Goal: Task Accomplishment & Management: Use online tool/utility

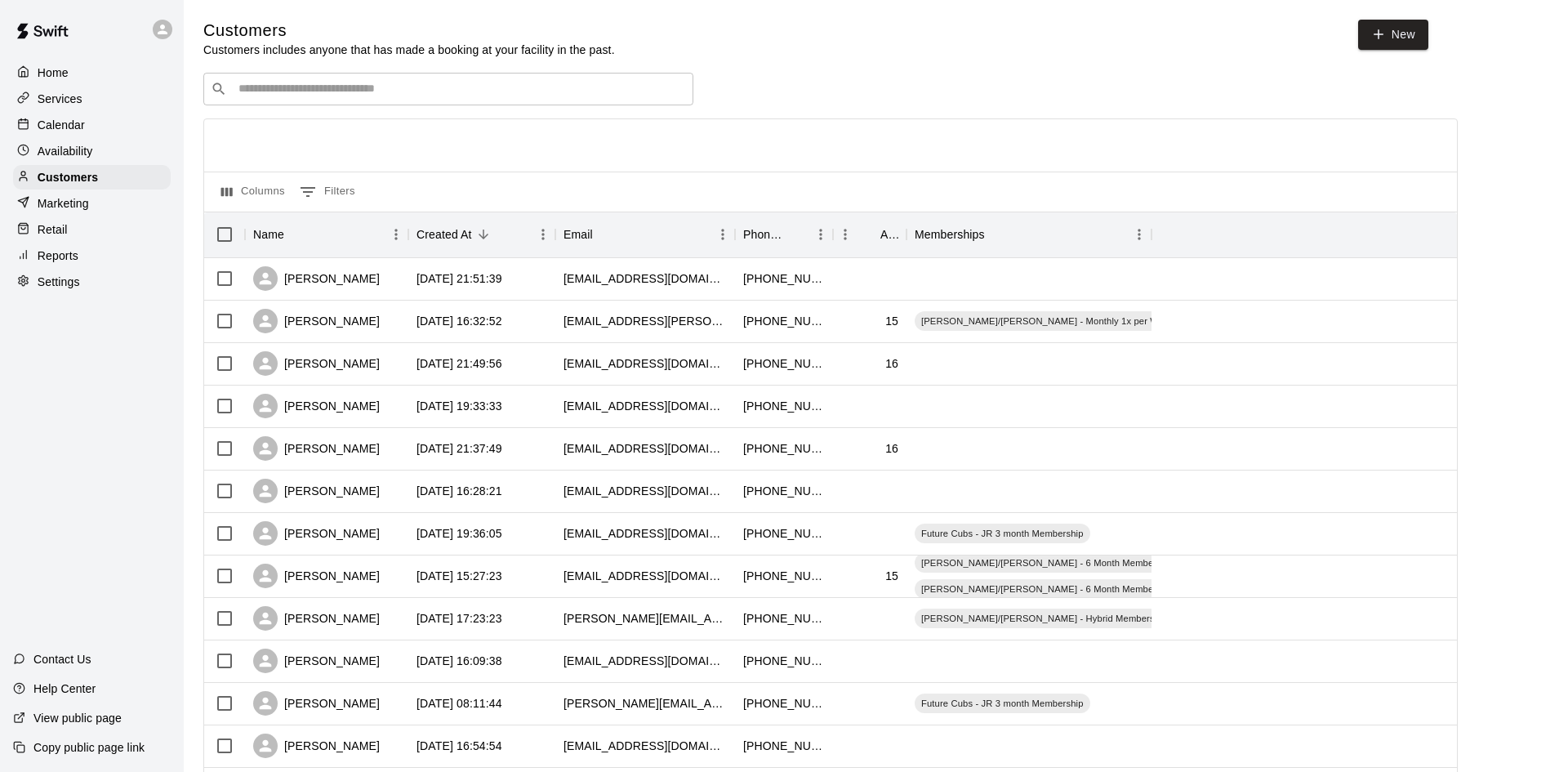
click at [345, 90] on input "Search customers by name or email" at bounding box center [459, 89] width 452 height 17
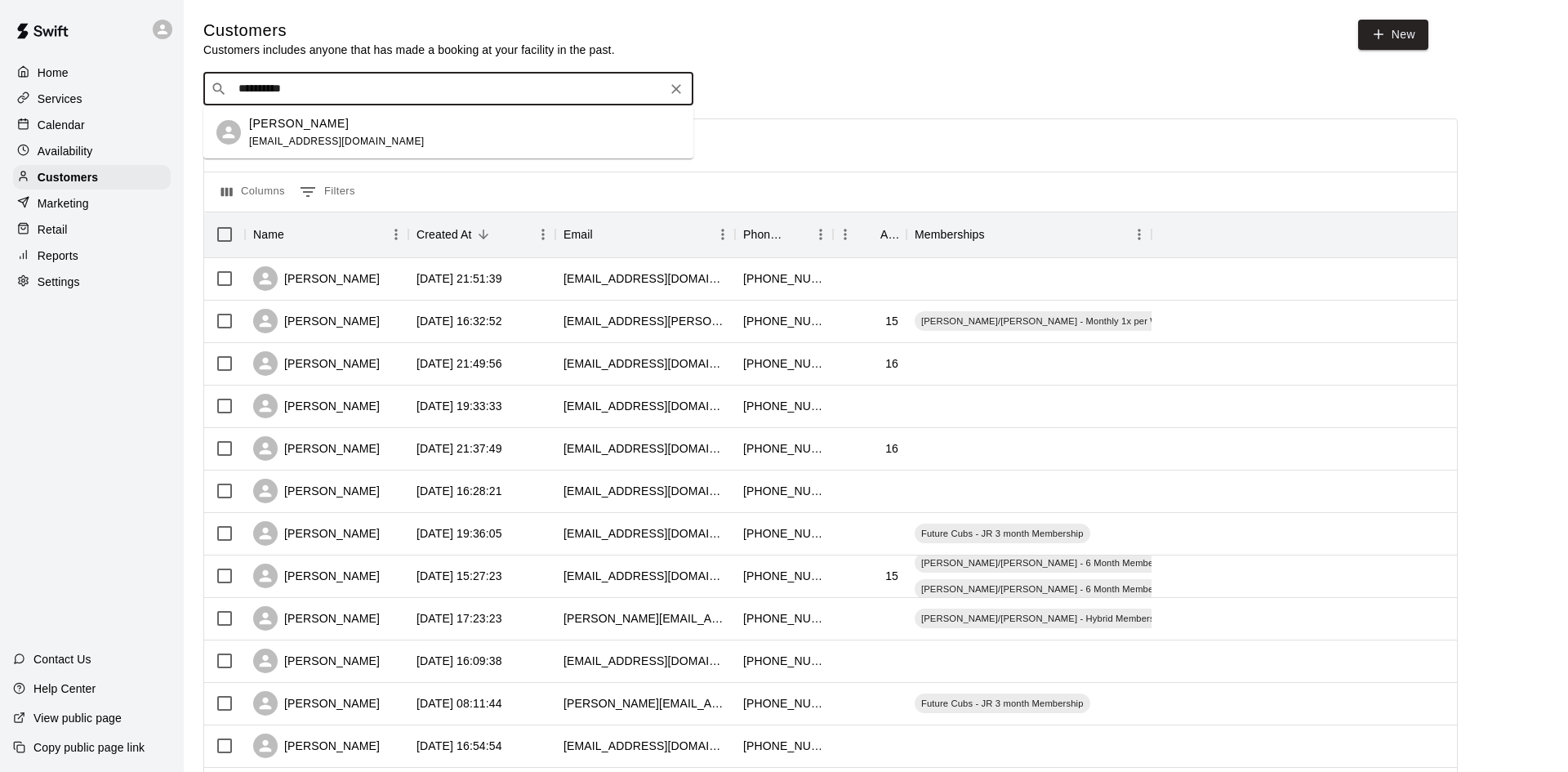
type input "**********"
click at [267, 143] on span "[EMAIL_ADDRESS][DOMAIN_NAME]" at bounding box center [337, 141] width 175 height 12
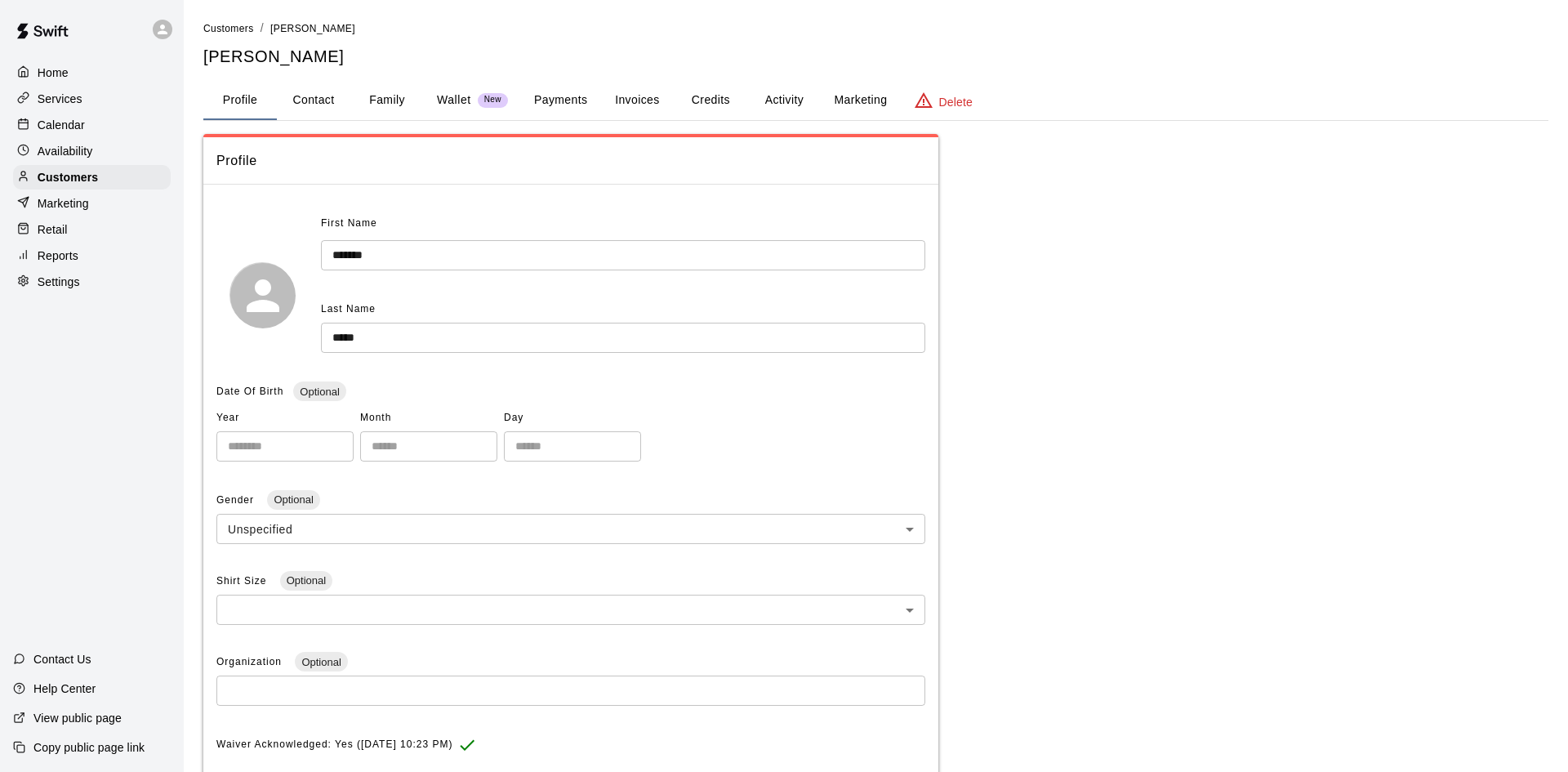
click at [304, 99] on button "Contact" at bounding box center [313, 100] width 74 height 39
select select "**"
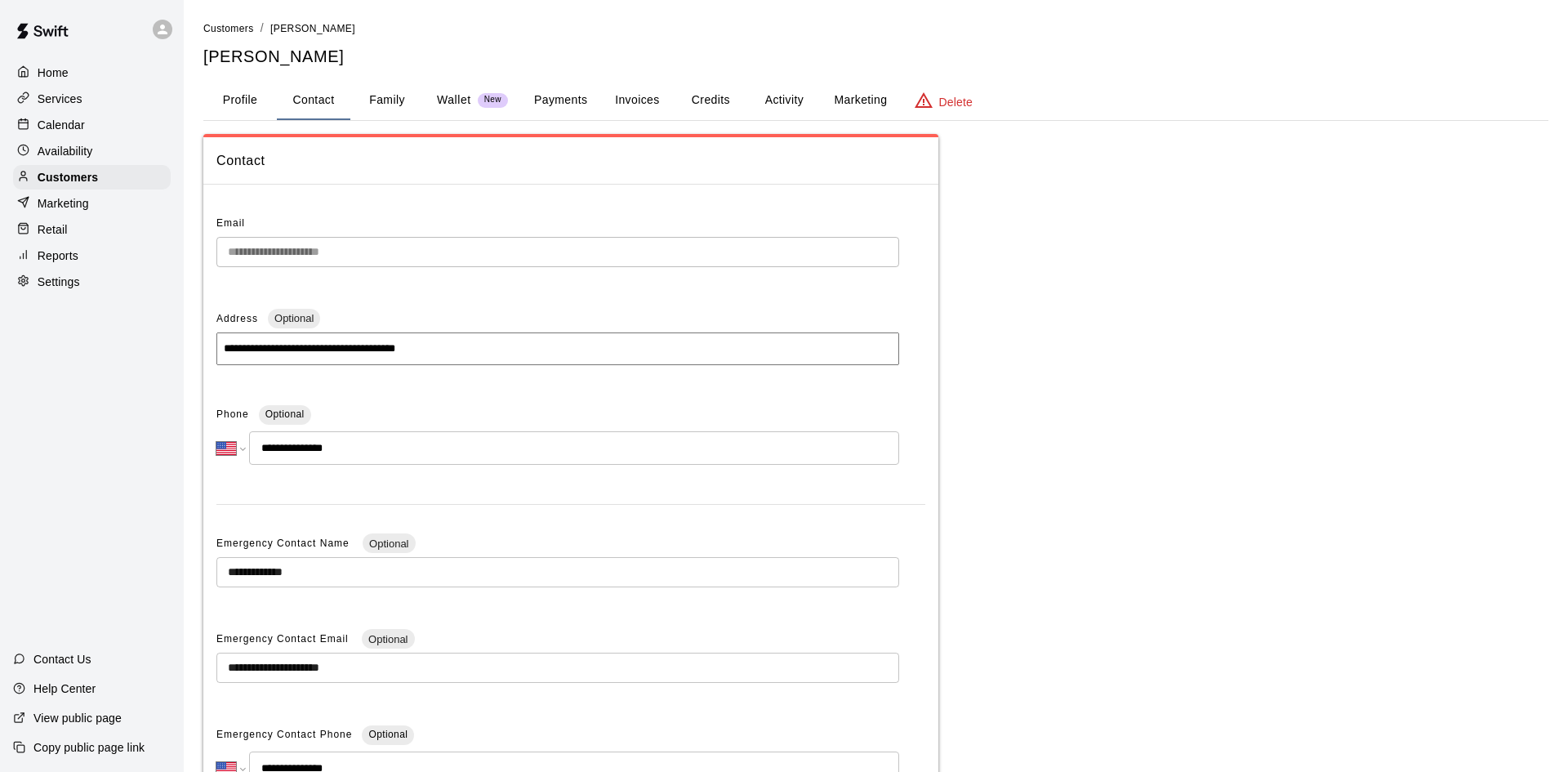
click at [54, 118] on p "Calendar" at bounding box center [60, 125] width 47 height 17
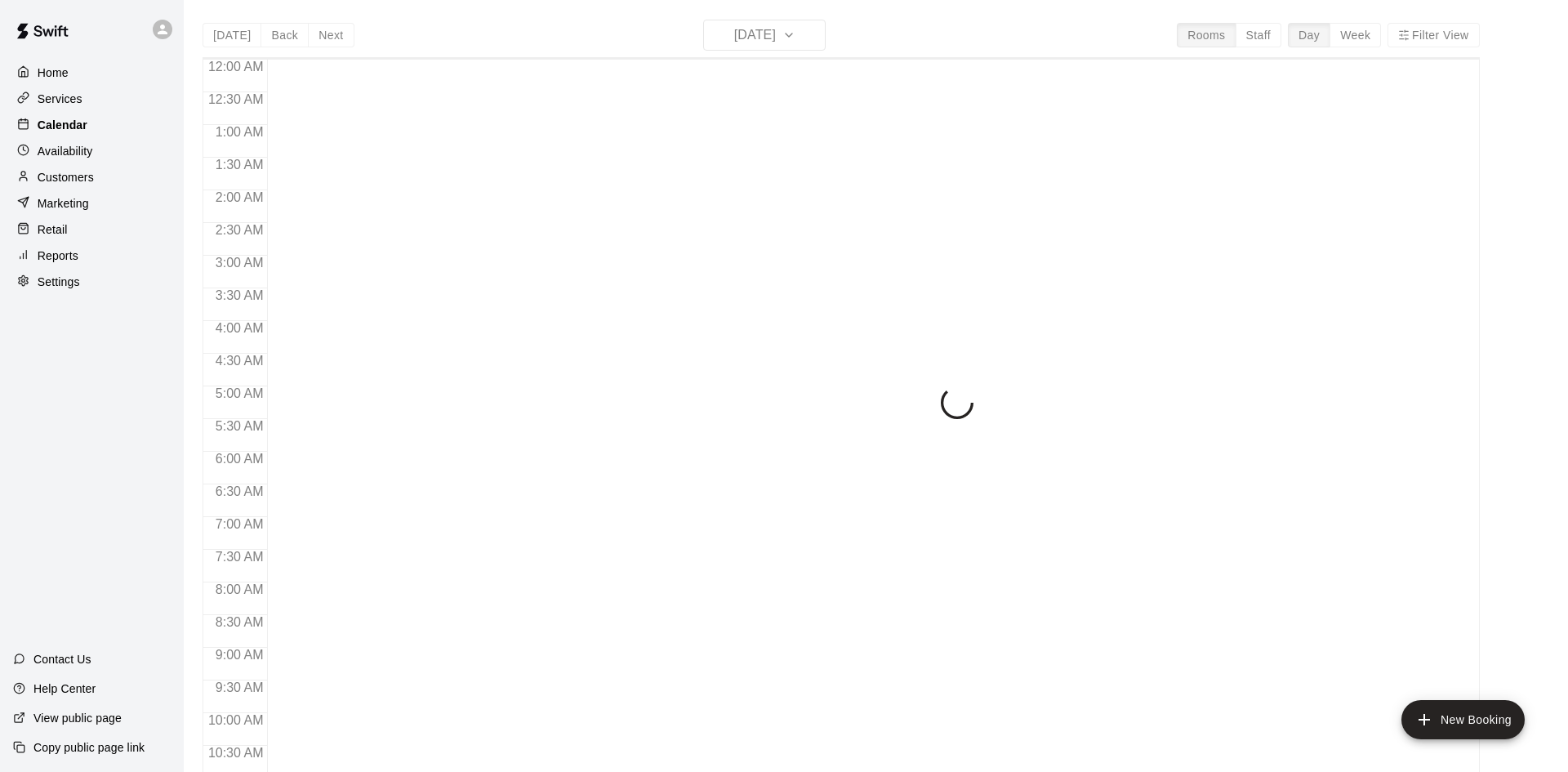
scroll to position [837, 0]
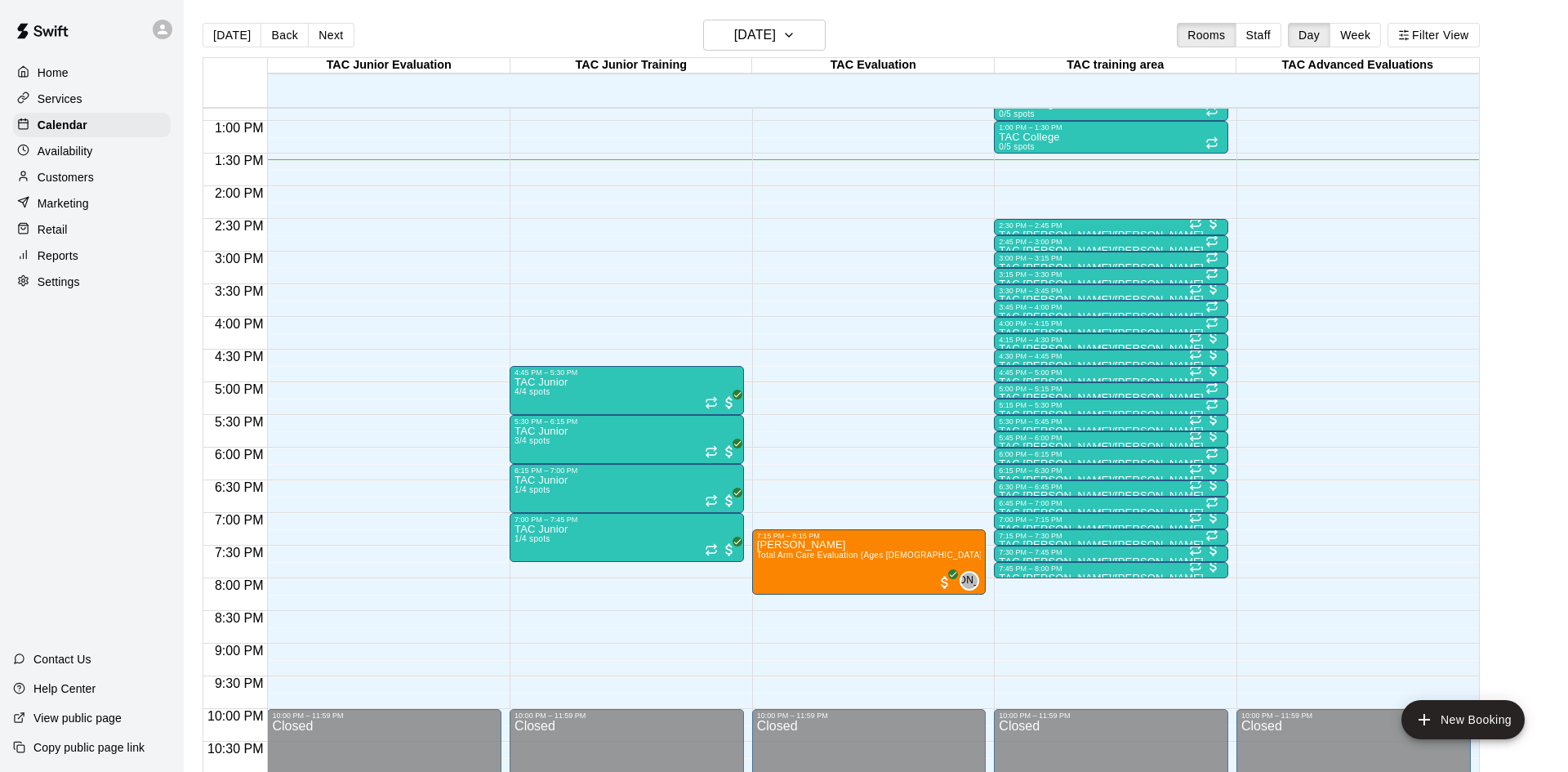
click at [93, 178] on p "Customers" at bounding box center [65, 177] width 56 height 17
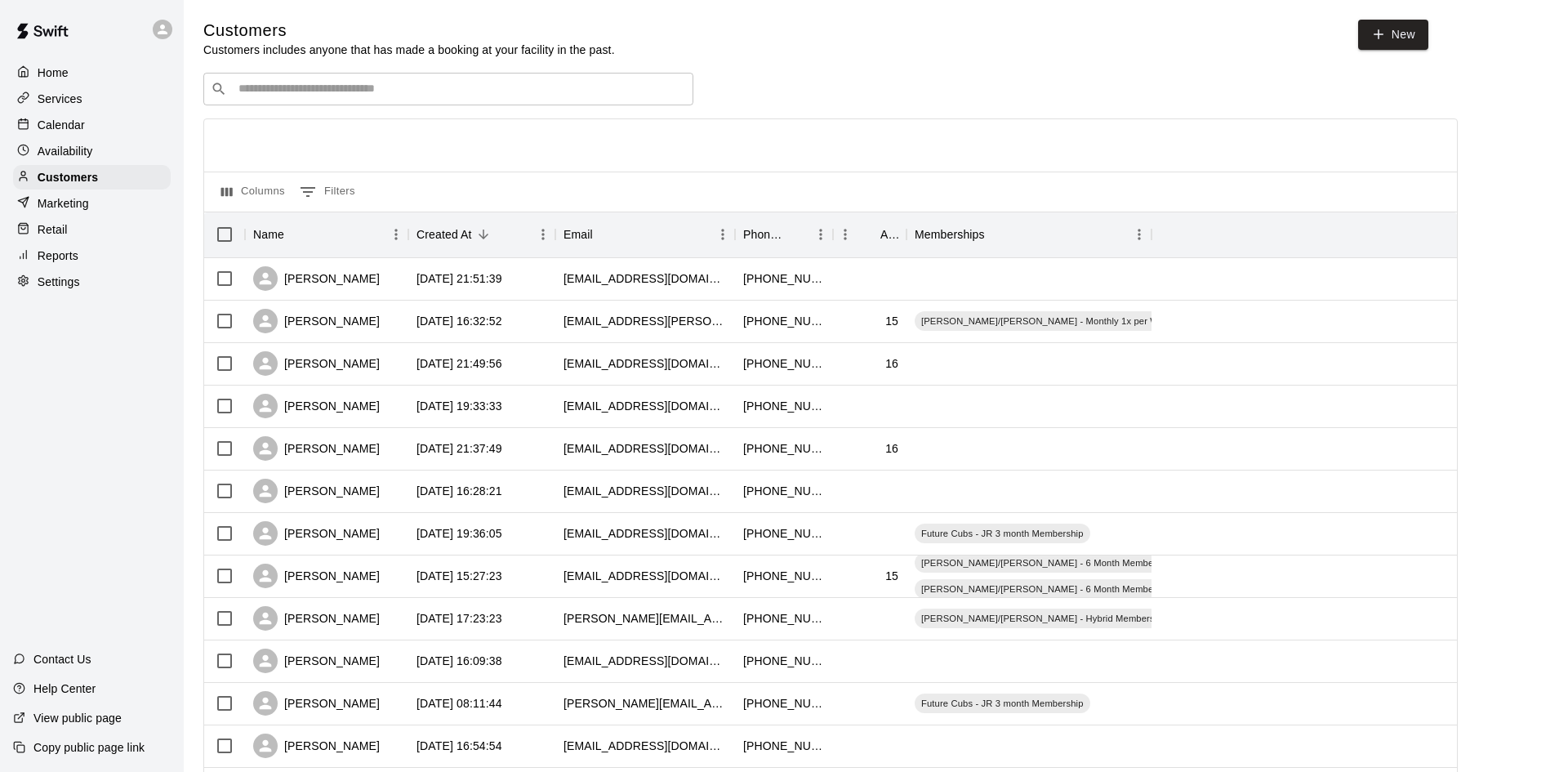
click at [375, 80] on div "​ ​" at bounding box center [448, 89] width 490 height 32
type input "****"
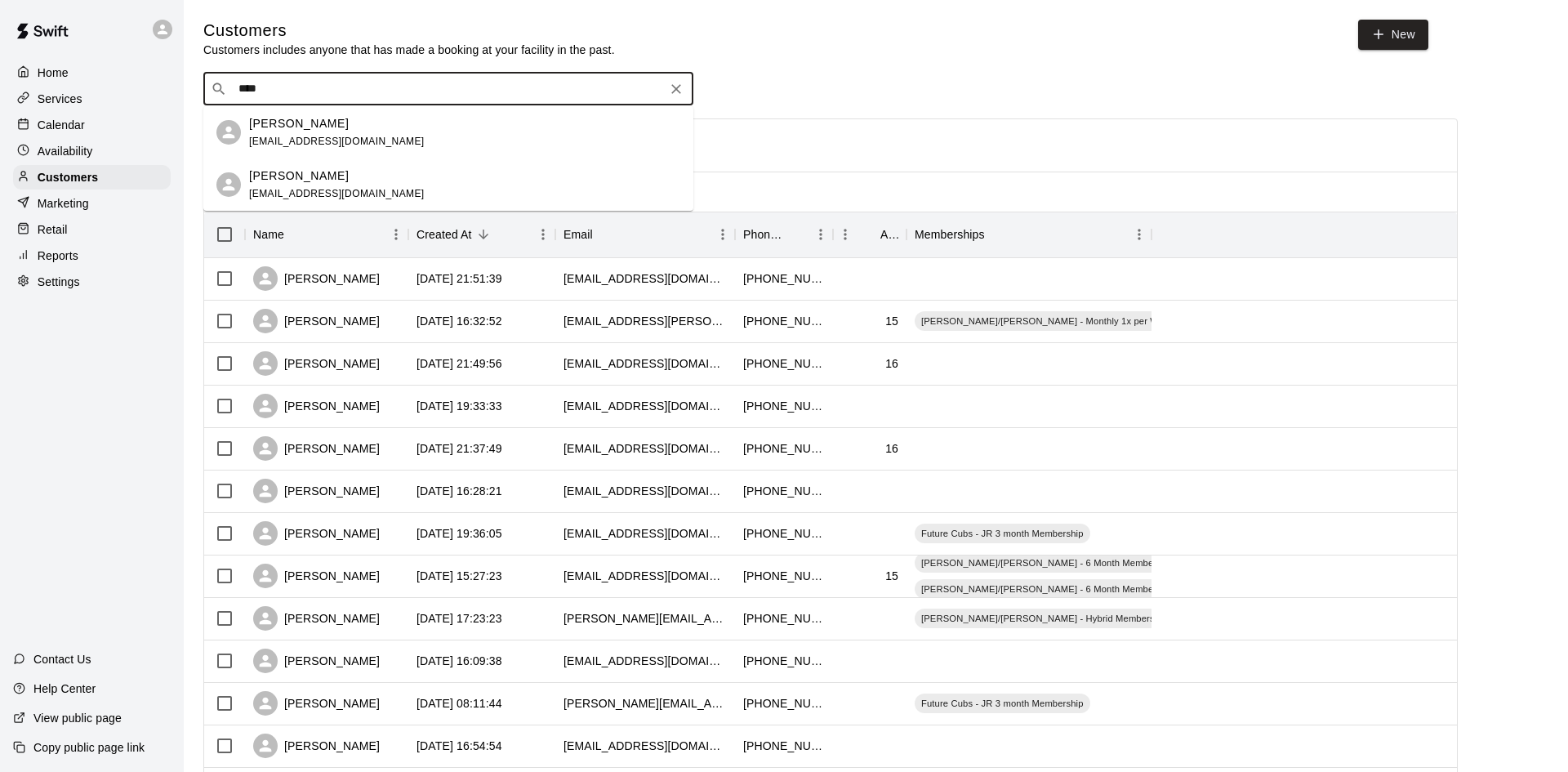
click at [330, 167] on div "[PERSON_NAME]" at bounding box center [337, 175] width 175 height 17
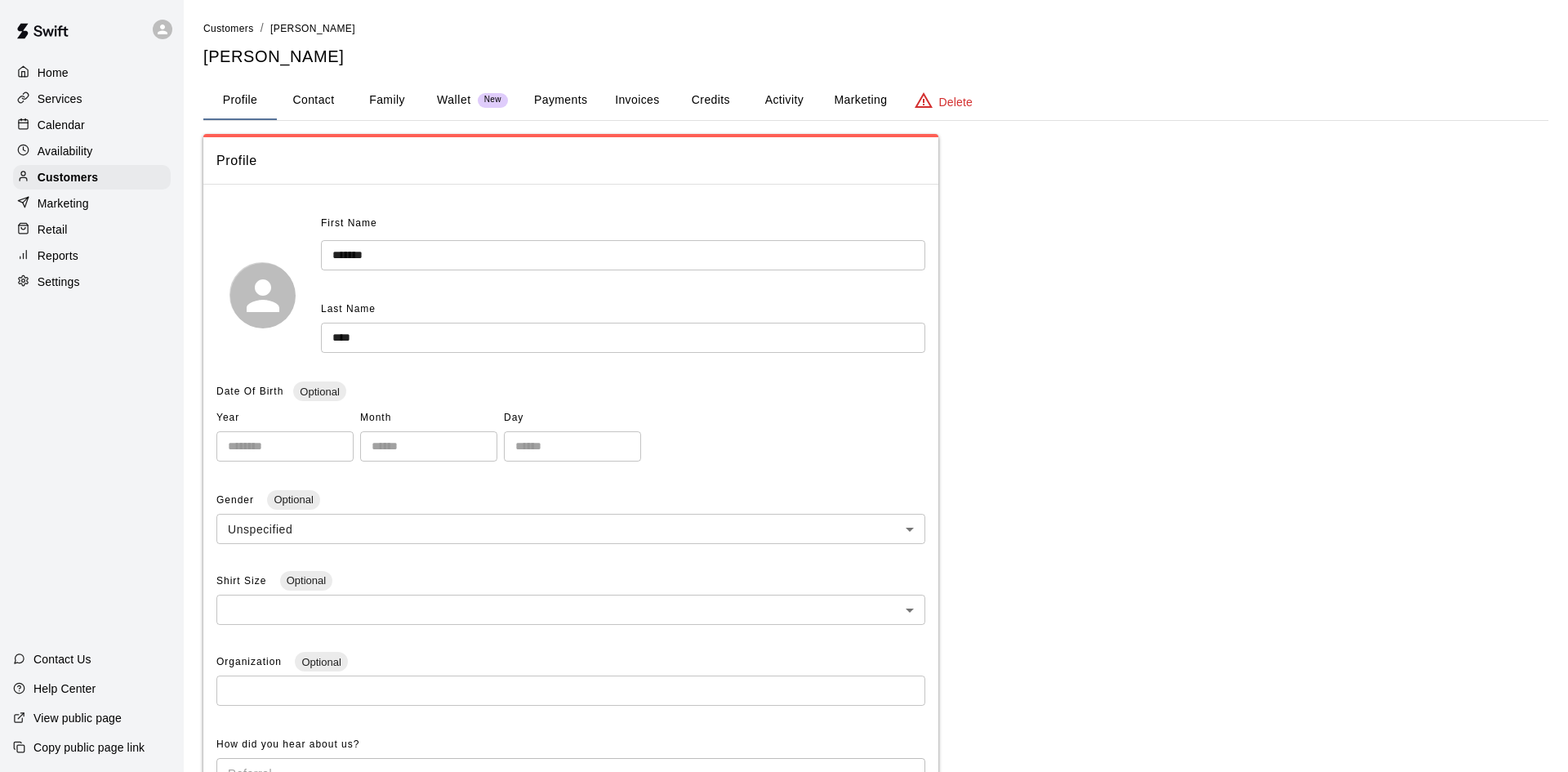
click at [366, 100] on button "Family" at bounding box center [387, 100] width 74 height 39
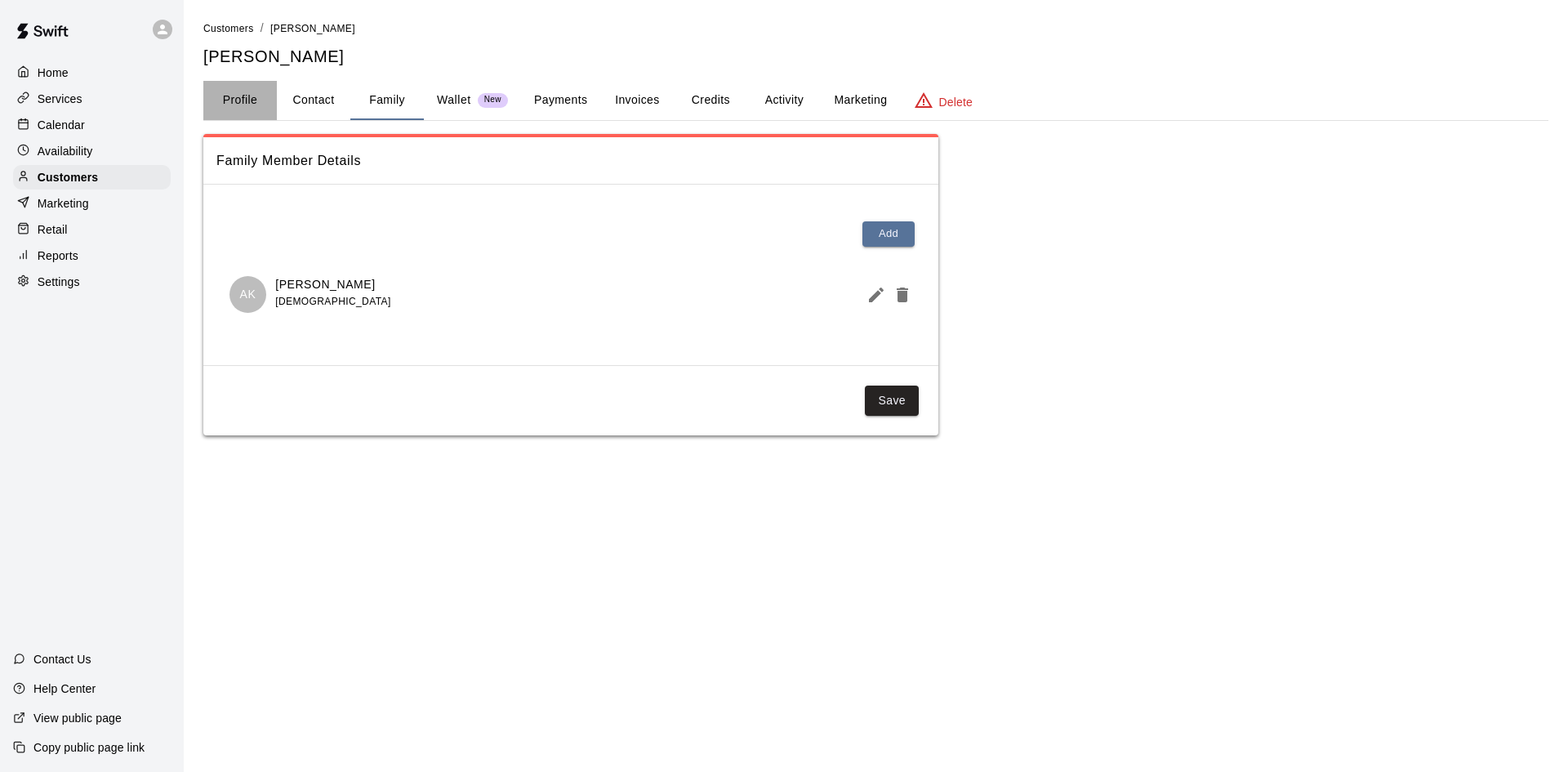
click at [231, 106] on button "Profile" at bounding box center [240, 100] width 74 height 39
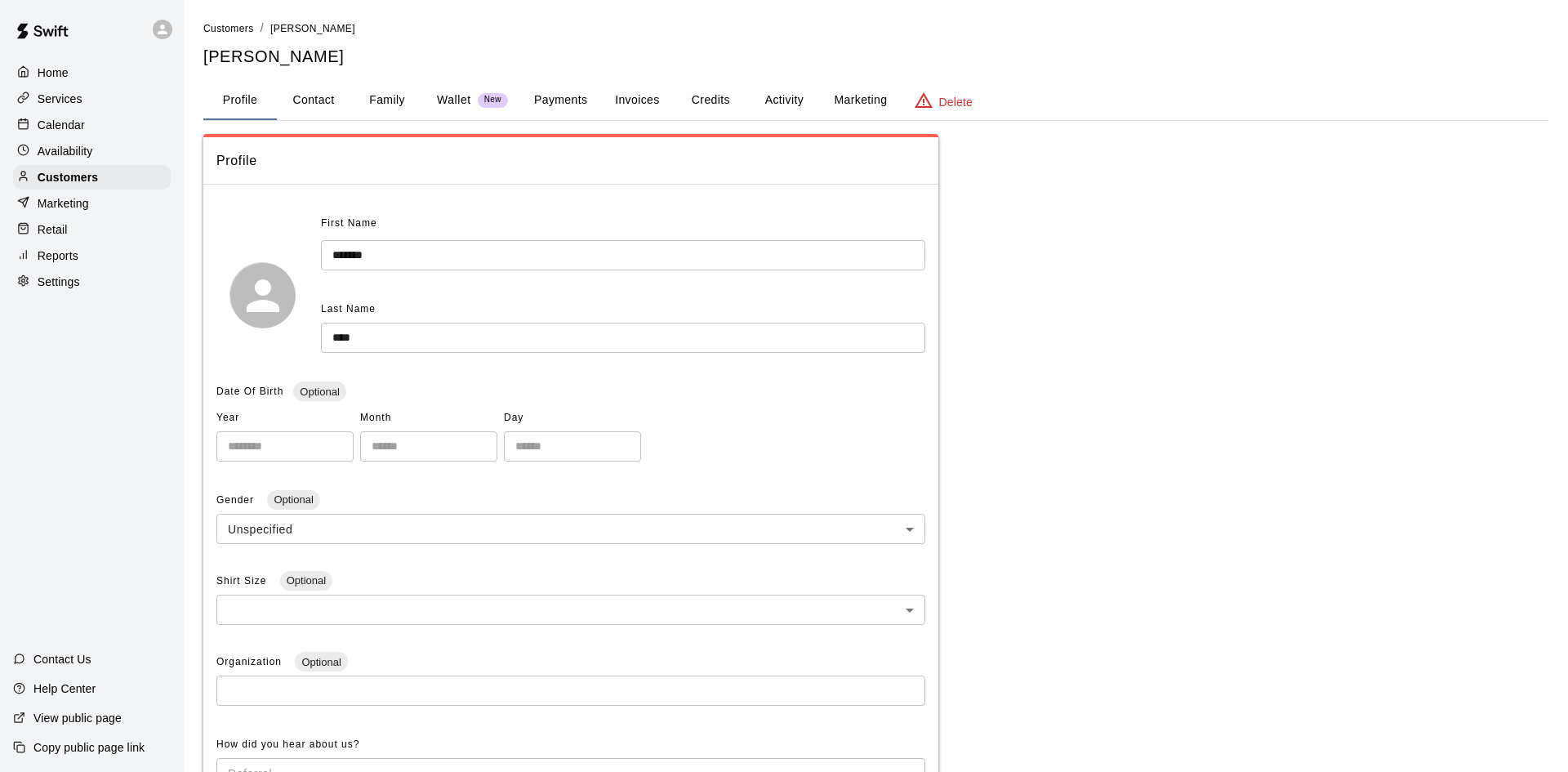
click at [71, 127] on p "Calendar" at bounding box center [60, 125] width 47 height 17
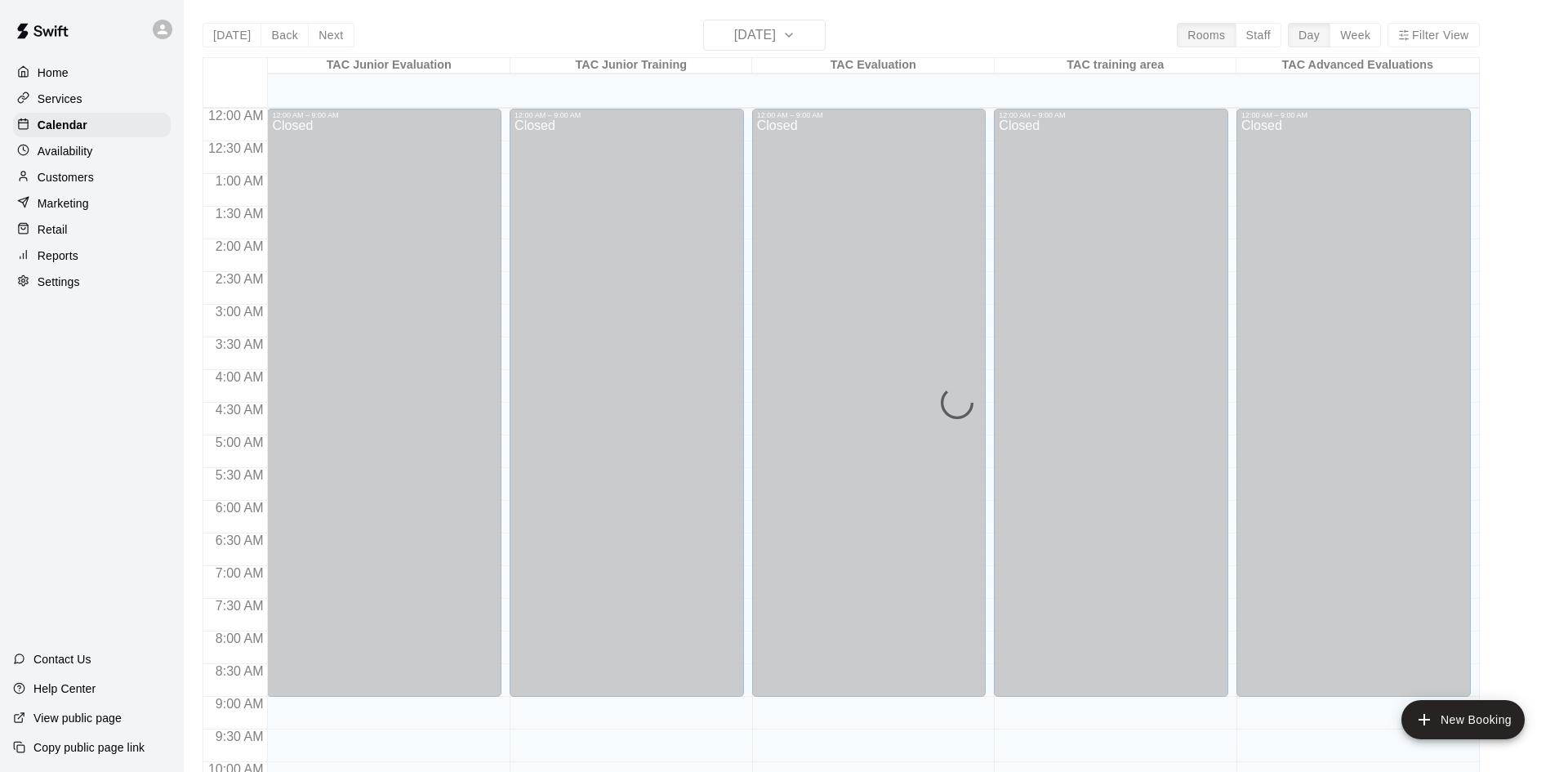
scroll to position [837, 0]
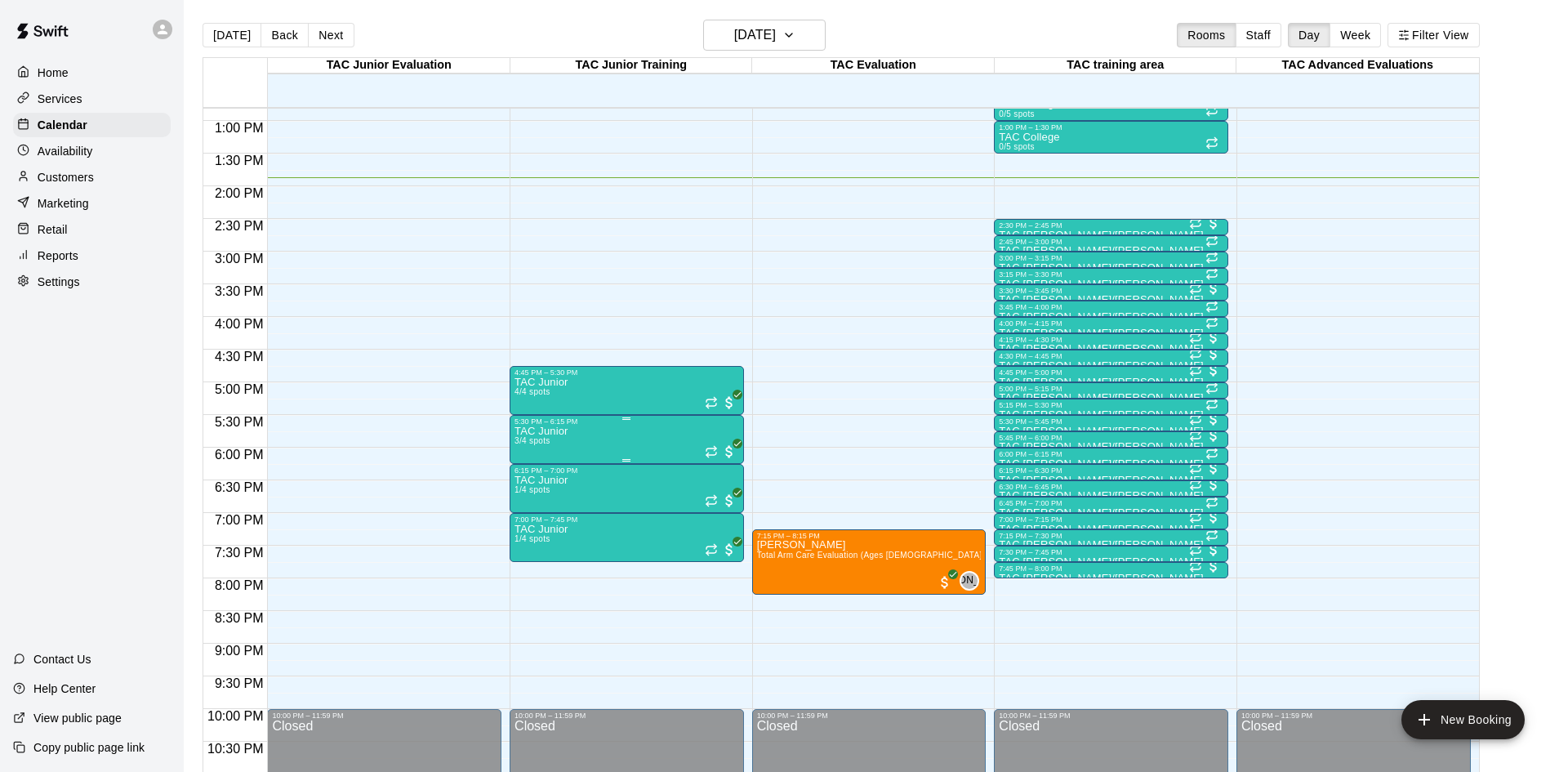
click at [535, 479] on img "edit" at bounding box center [531, 481] width 19 height 19
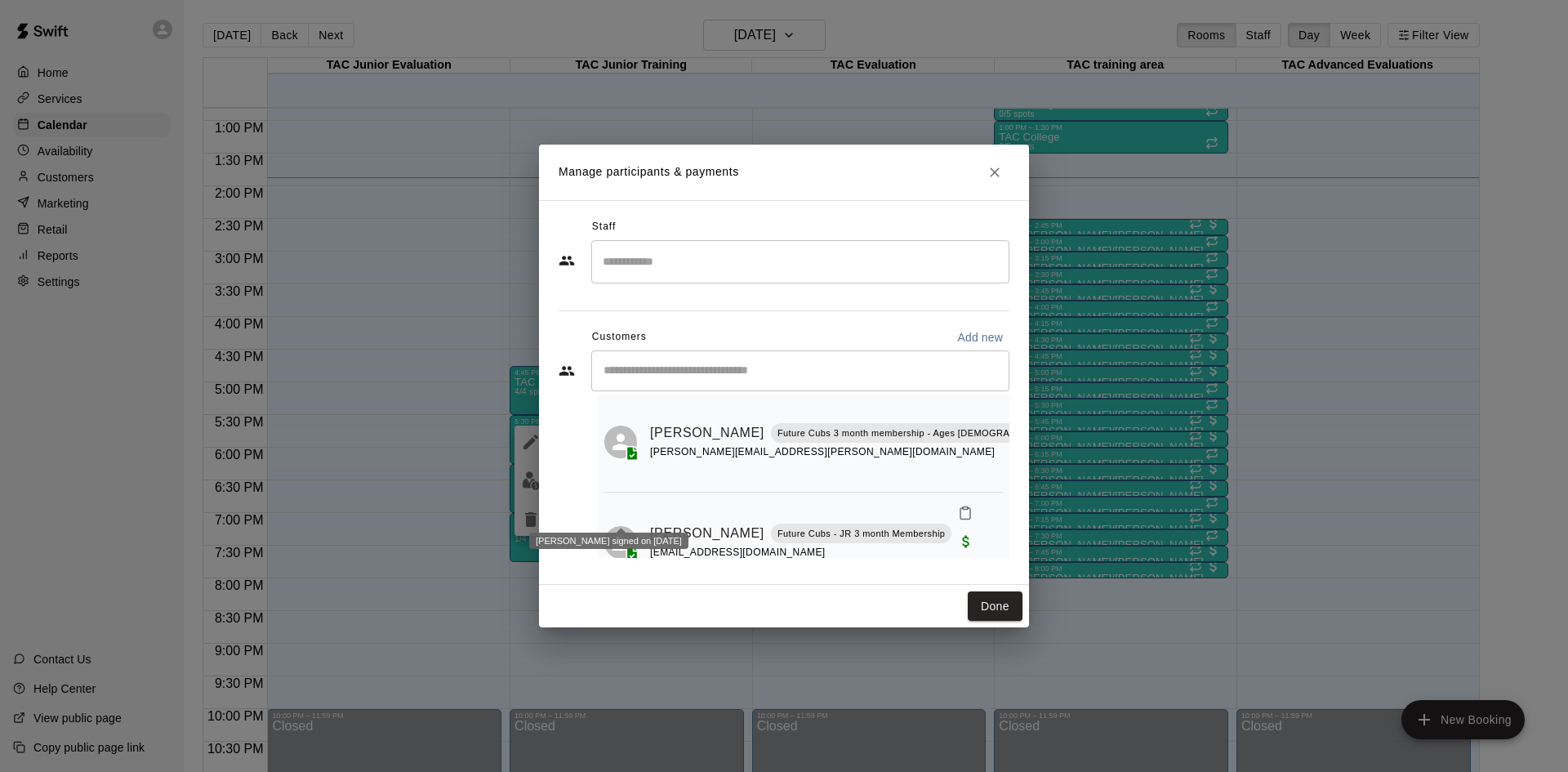
scroll to position [36, 0]
click at [983, 179] on button "Close" at bounding box center [995, 173] width 30 height 30
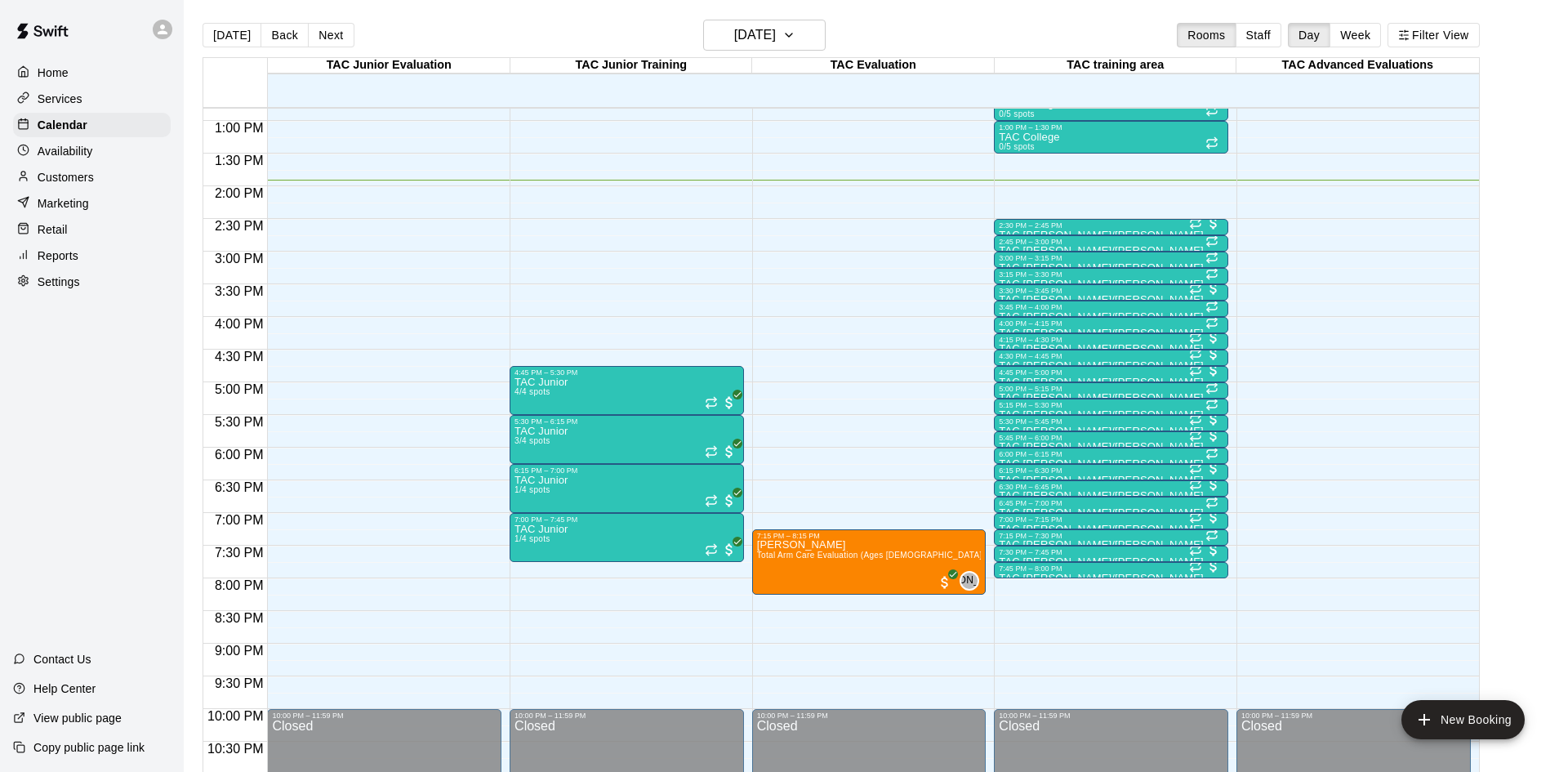
click at [838, 368] on div "12:00 AM – 9:00 AM Closed 7:15 PM – 8:15 PM [PERSON_NAME] Total Arm Care Evalua…" at bounding box center [868, 55] width 234 height 1569
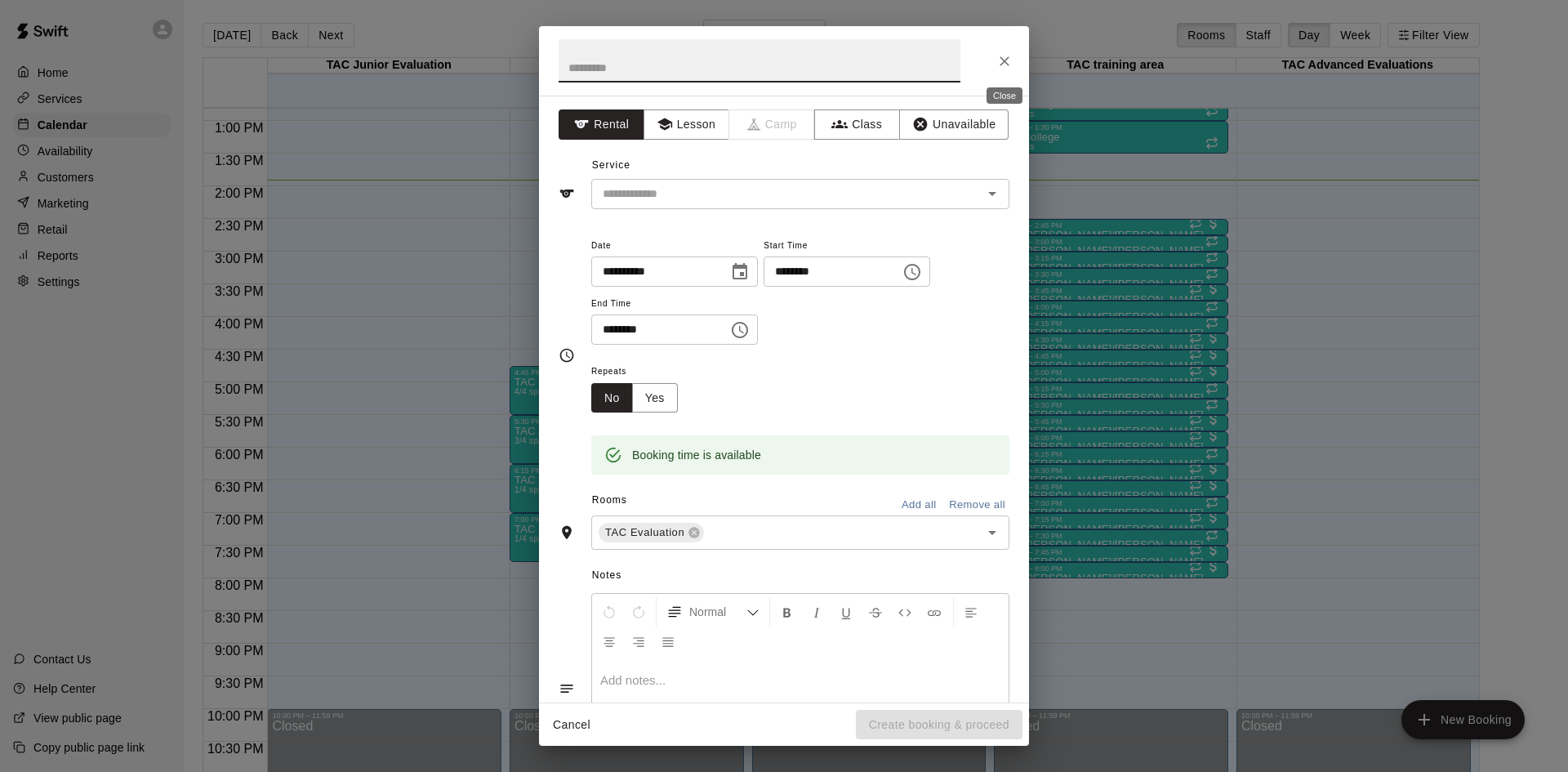
click at [1011, 66] on icon "Close" at bounding box center [1005, 61] width 17 height 17
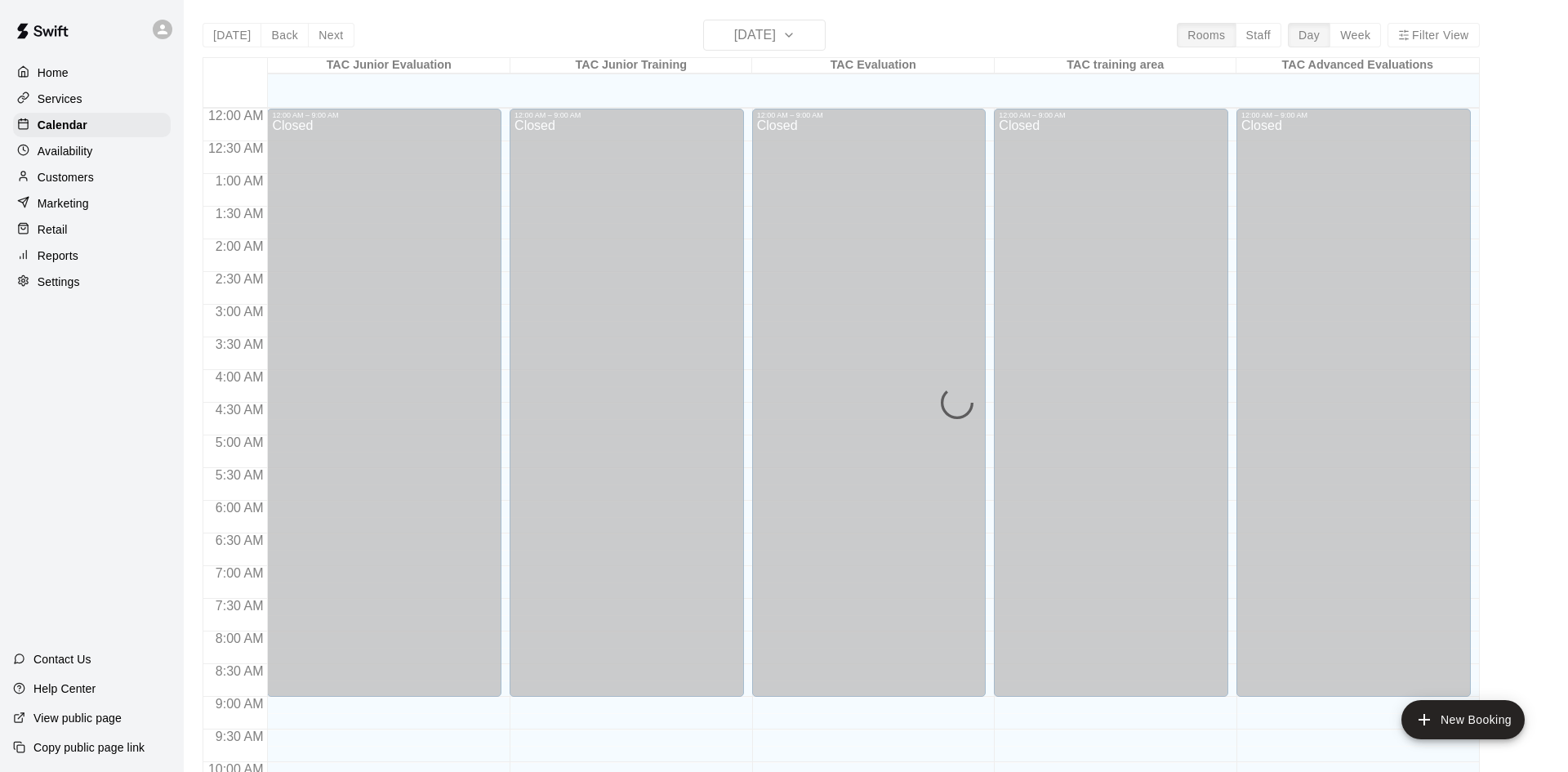
scroll to position [837, 0]
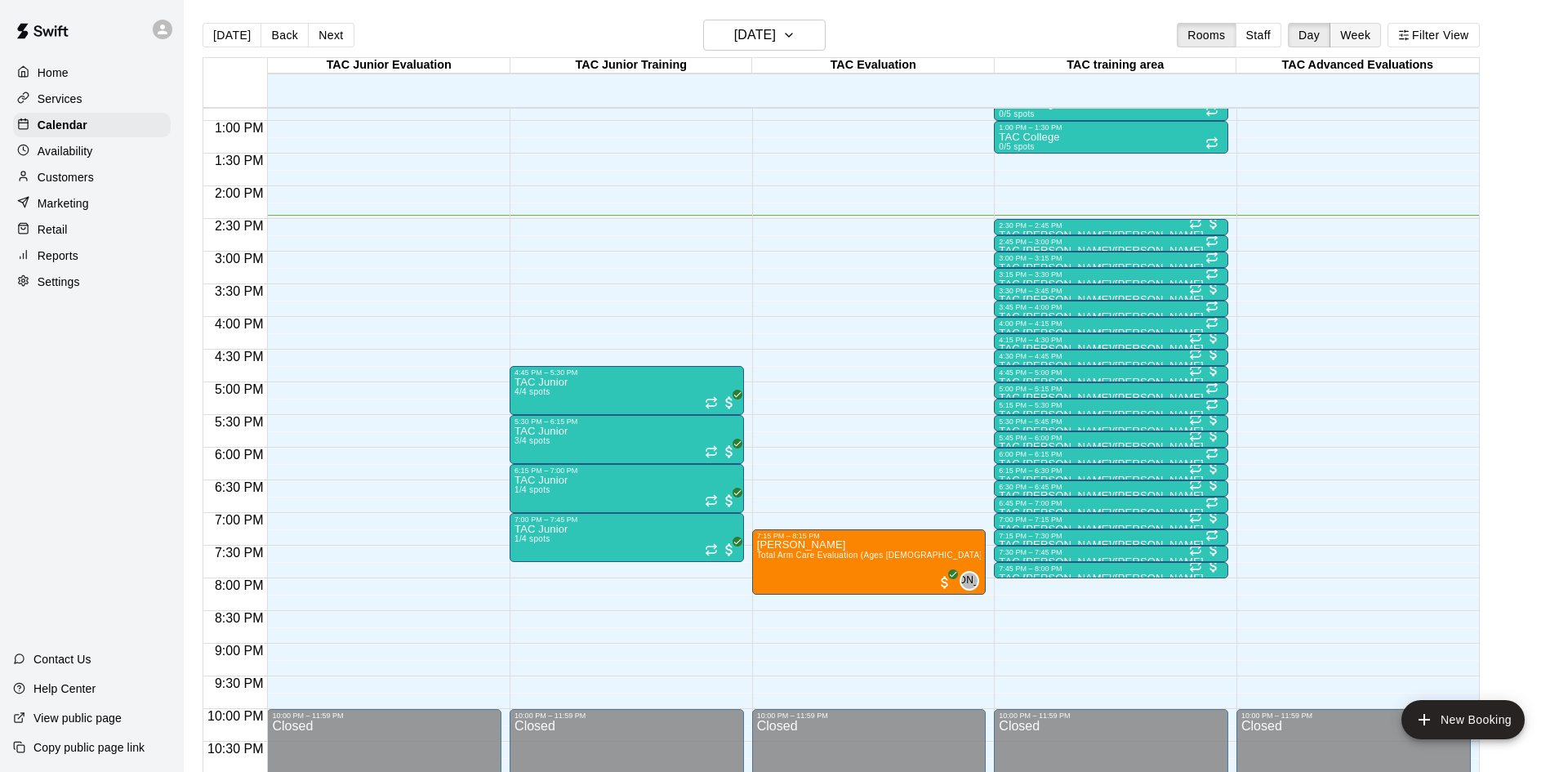
click at [1341, 31] on button "Week" at bounding box center [1355, 36] width 51 height 25
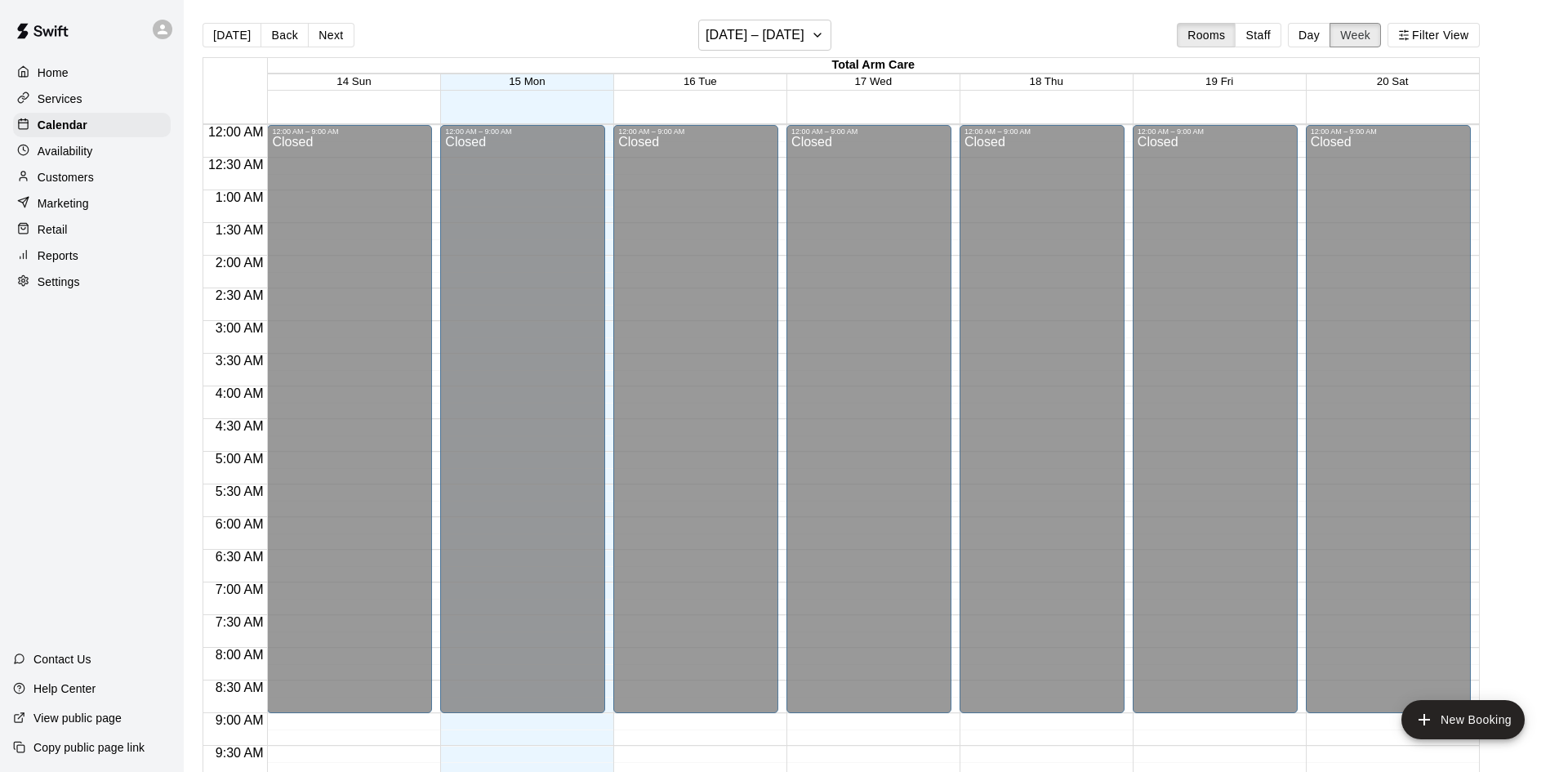
scroll to position [903, 0]
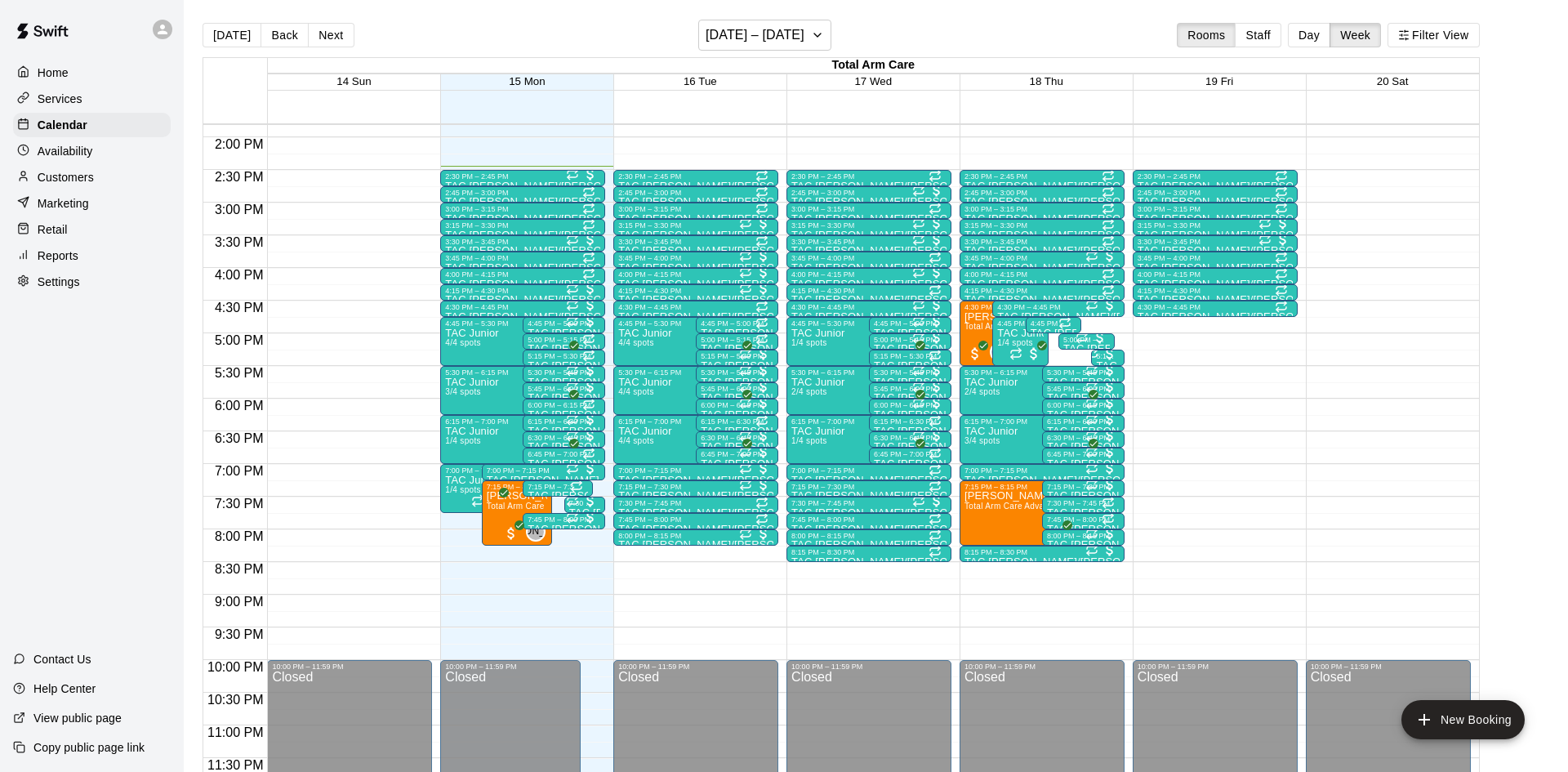
click at [67, 254] on p "Reports" at bounding box center [57, 256] width 41 height 17
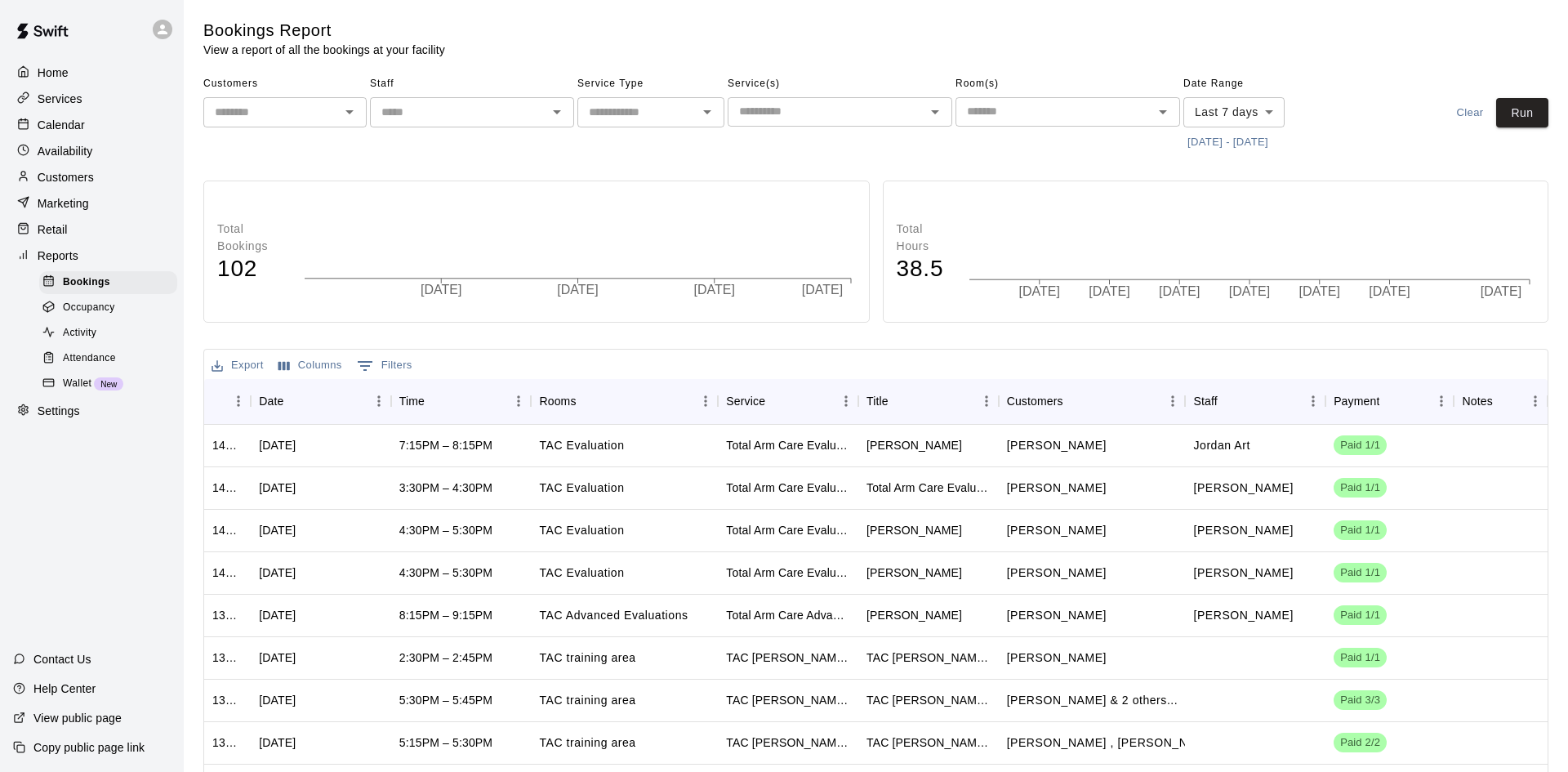
click at [82, 354] on span "Attendance" at bounding box center [89, 359] width 53 height 17
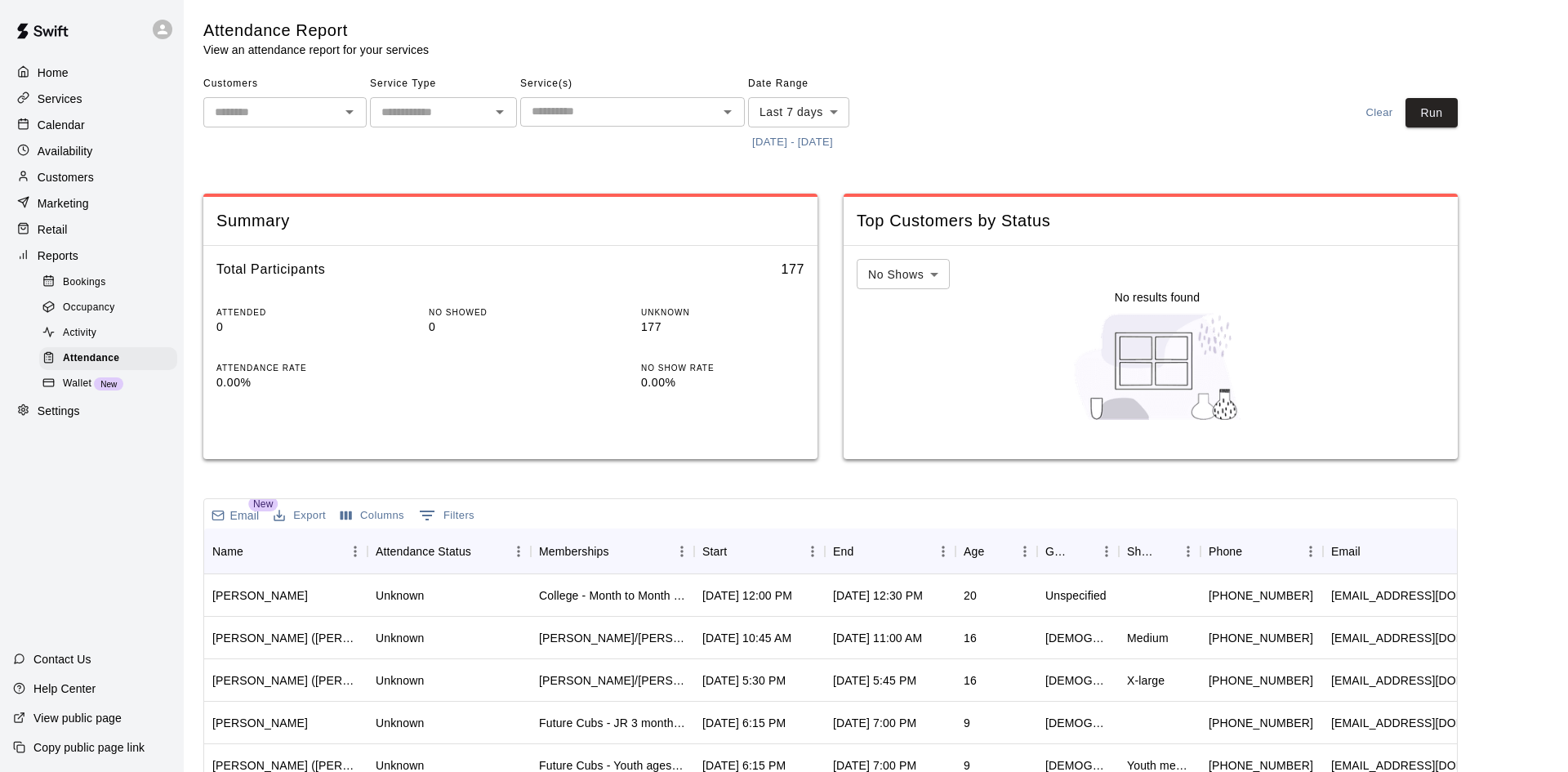
click at [813, 137] on button "9/8/2025 - 9/15/2025" at bounding box center [792, 142] width 89 height 26
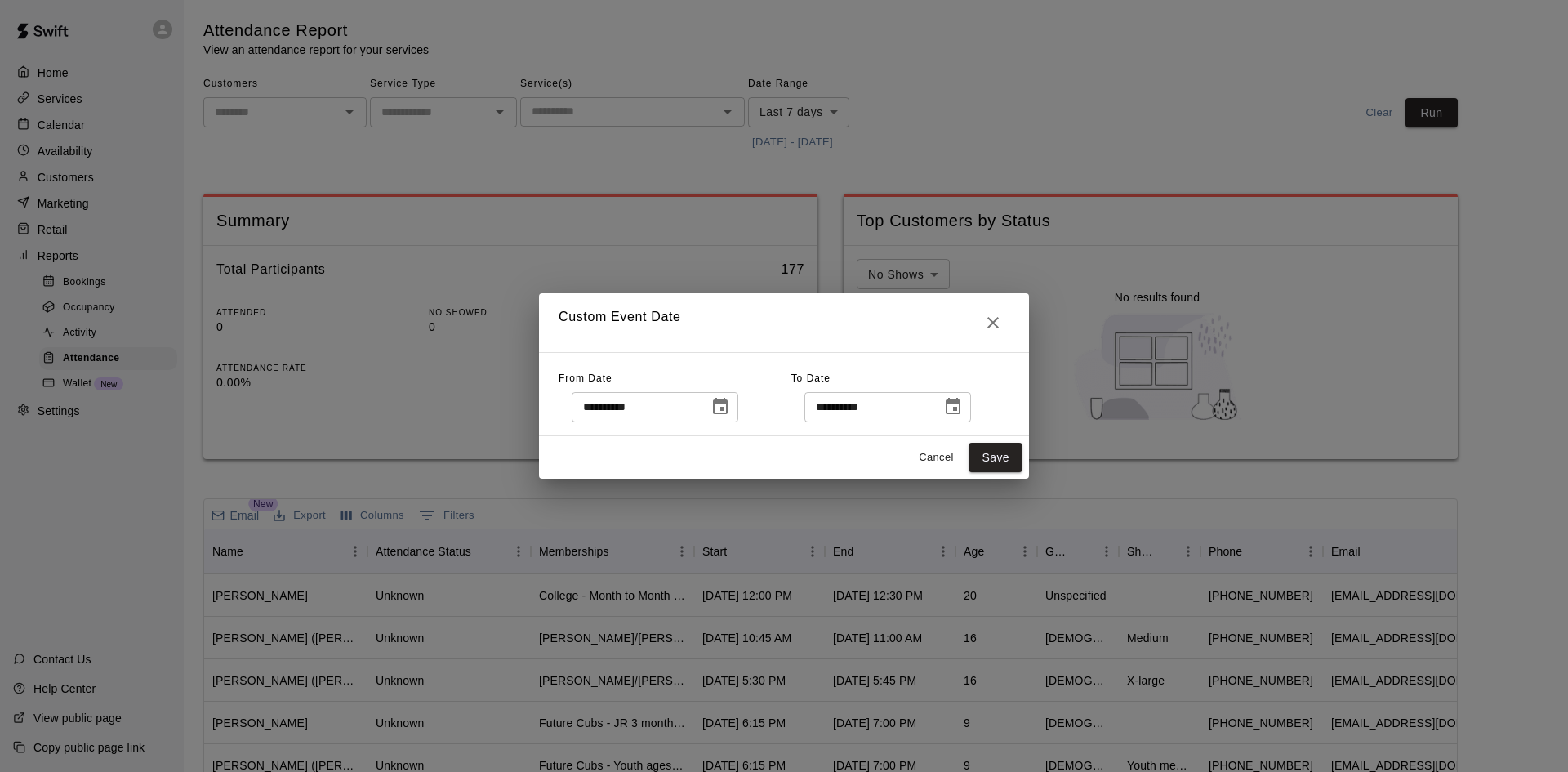
click at [728, 411] on icon "Choose date, selected date is Sep 8, 2025" at bounding box center [720, 406] width 15 height 17
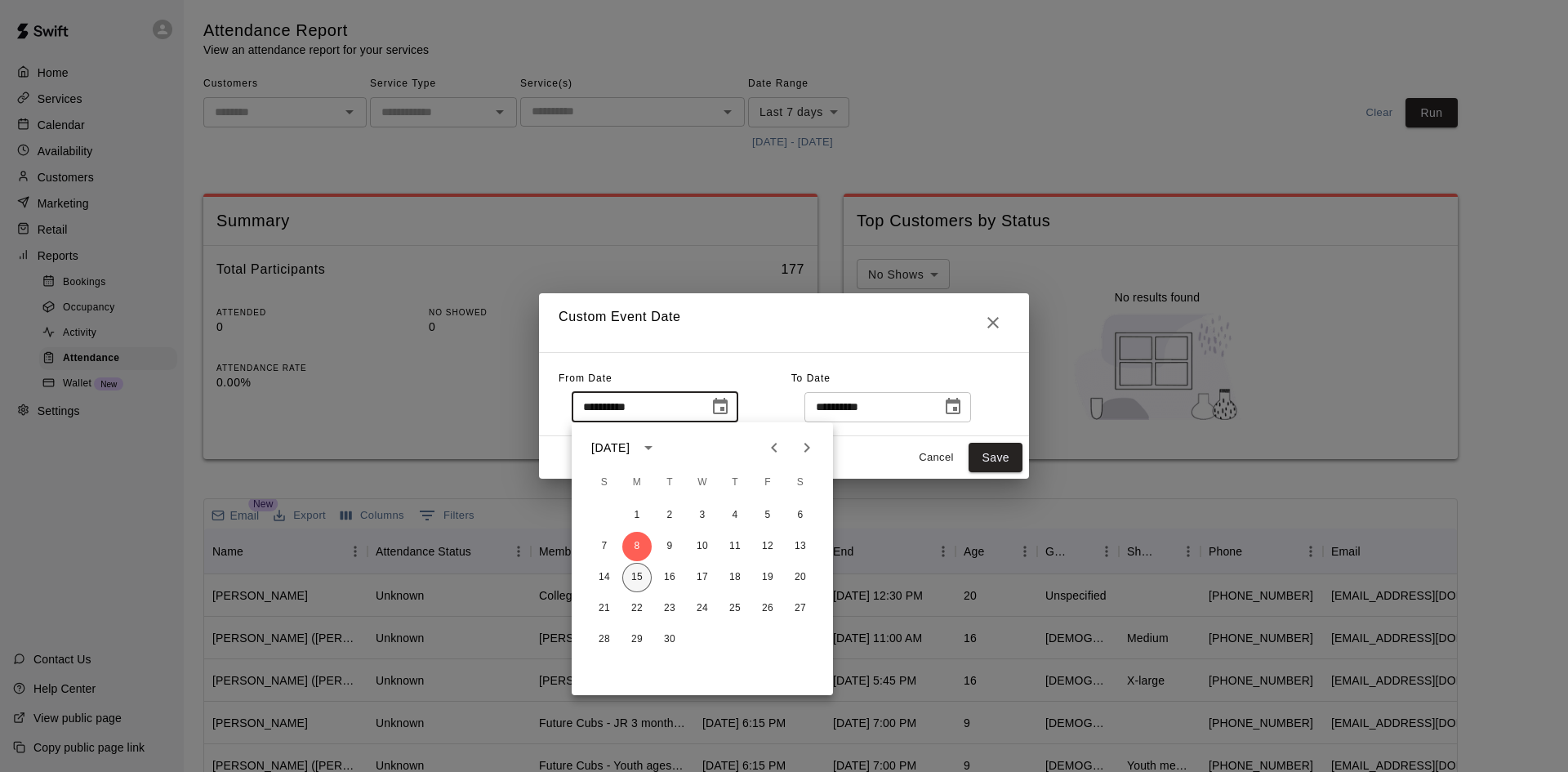
click at [641, 572] on button "15" at bounding box center [637, 578] width 30 height 30
type input "**********"
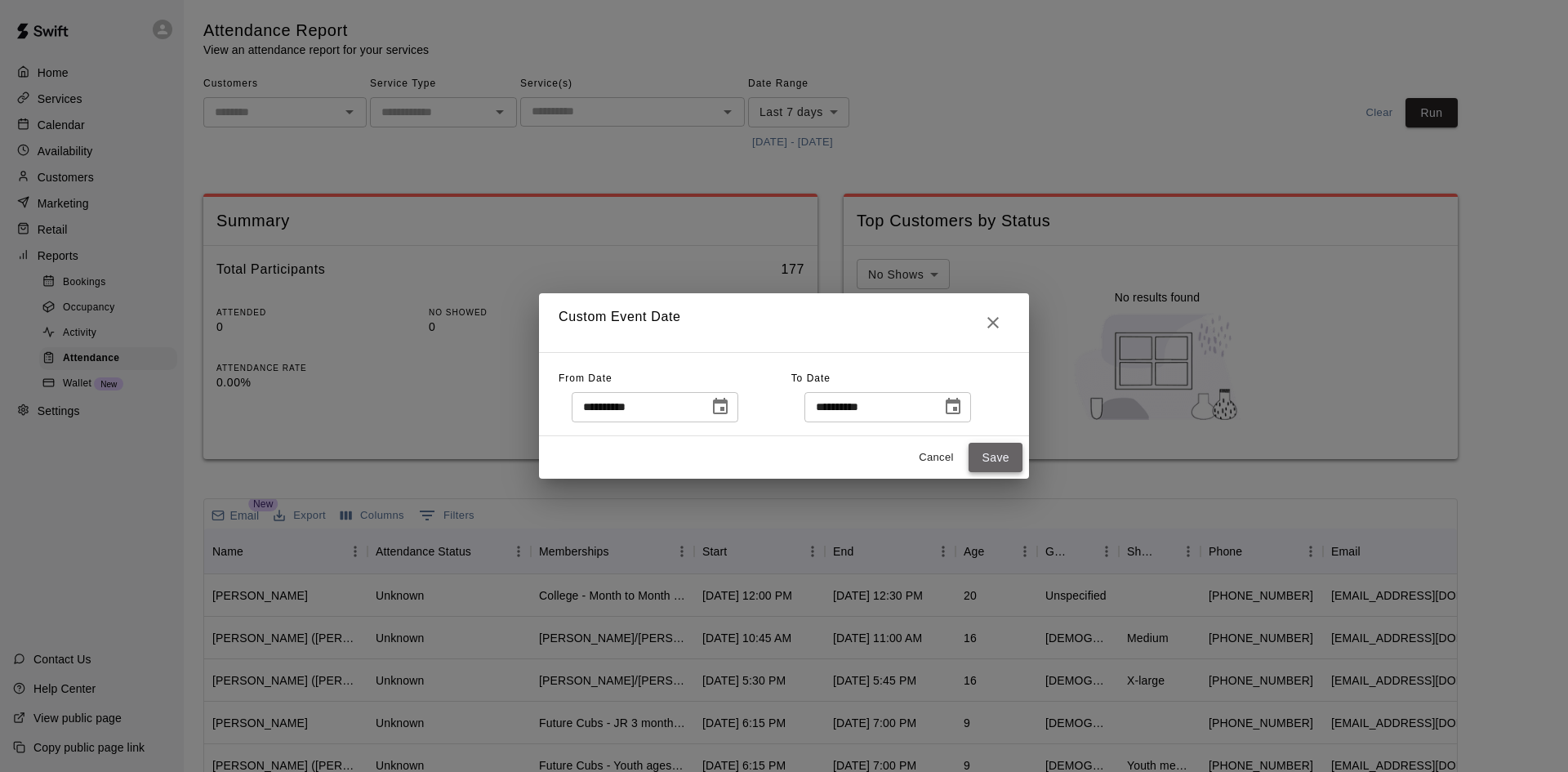
click at [984, 460] on button "Save" at bounding box center [995, 458] width 54 height 31
type input "******"
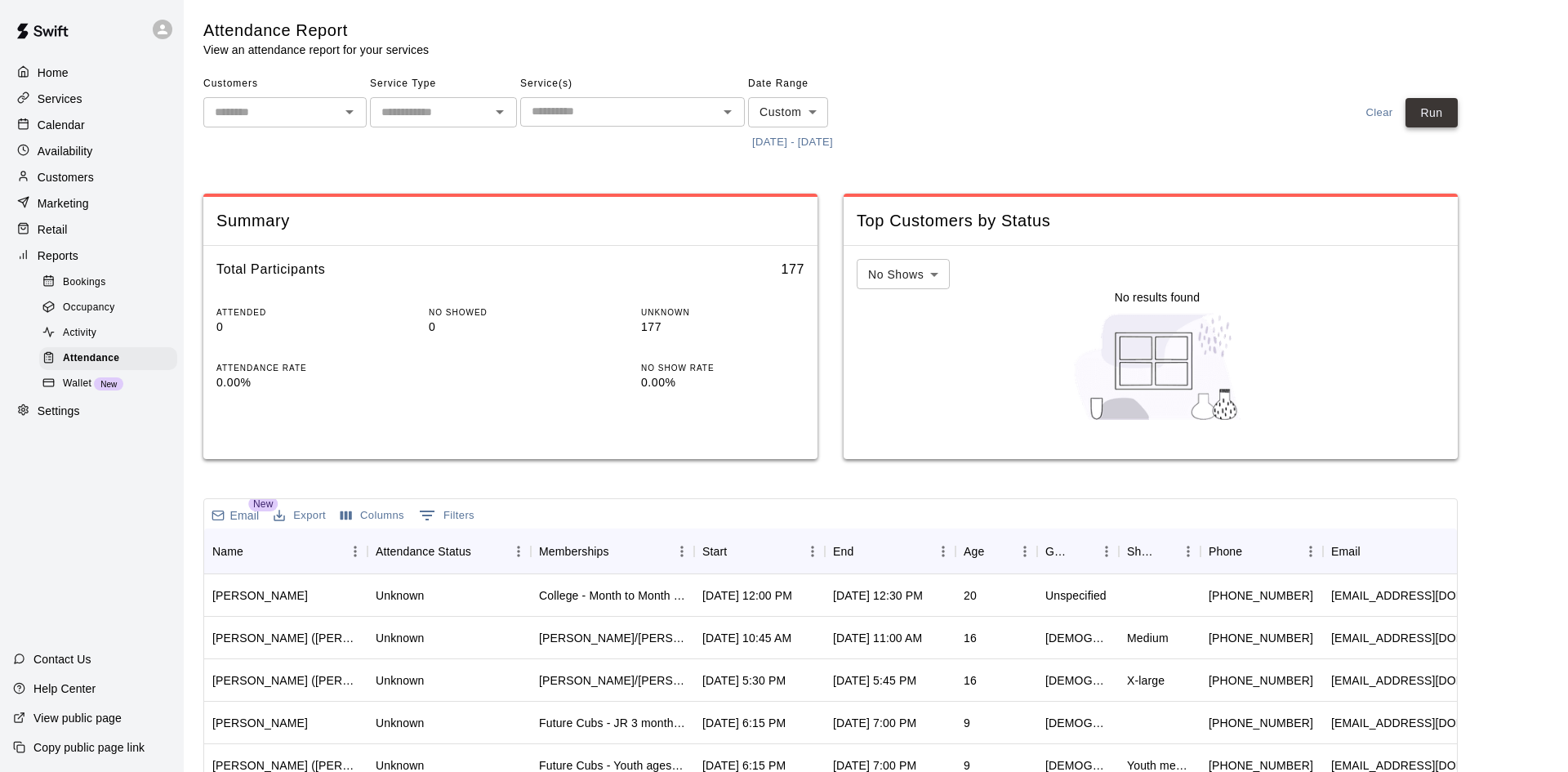
click at [1427, 122] on button "Run" at bounding box center [1431, 113] width 52 height 31
click at [753, 548] on div "Start" at bounding box center [751, 551] width 98 height 46
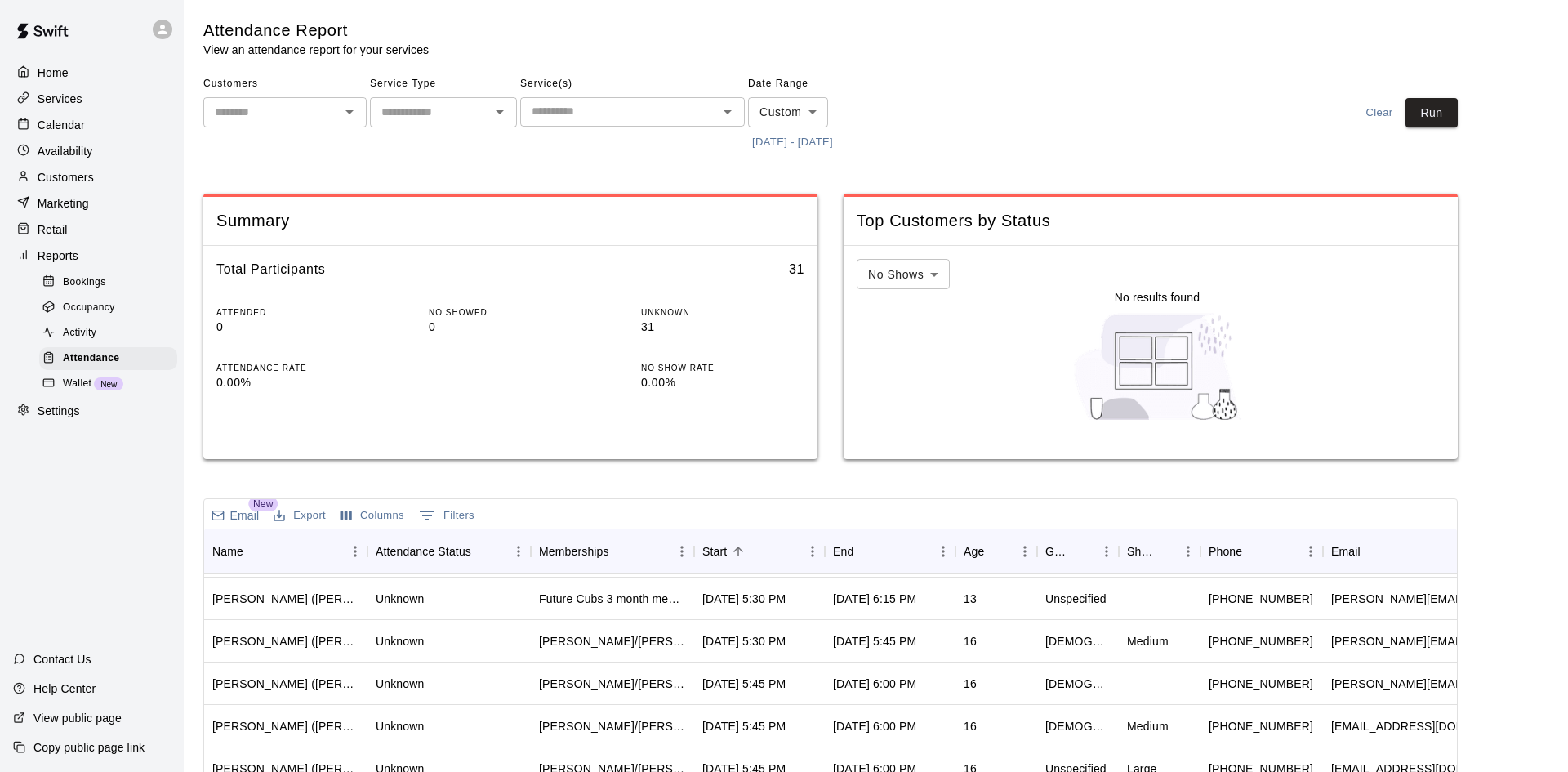
click at [662, 104] on input "text" at bounding box center [619, 111] width 188 height 21
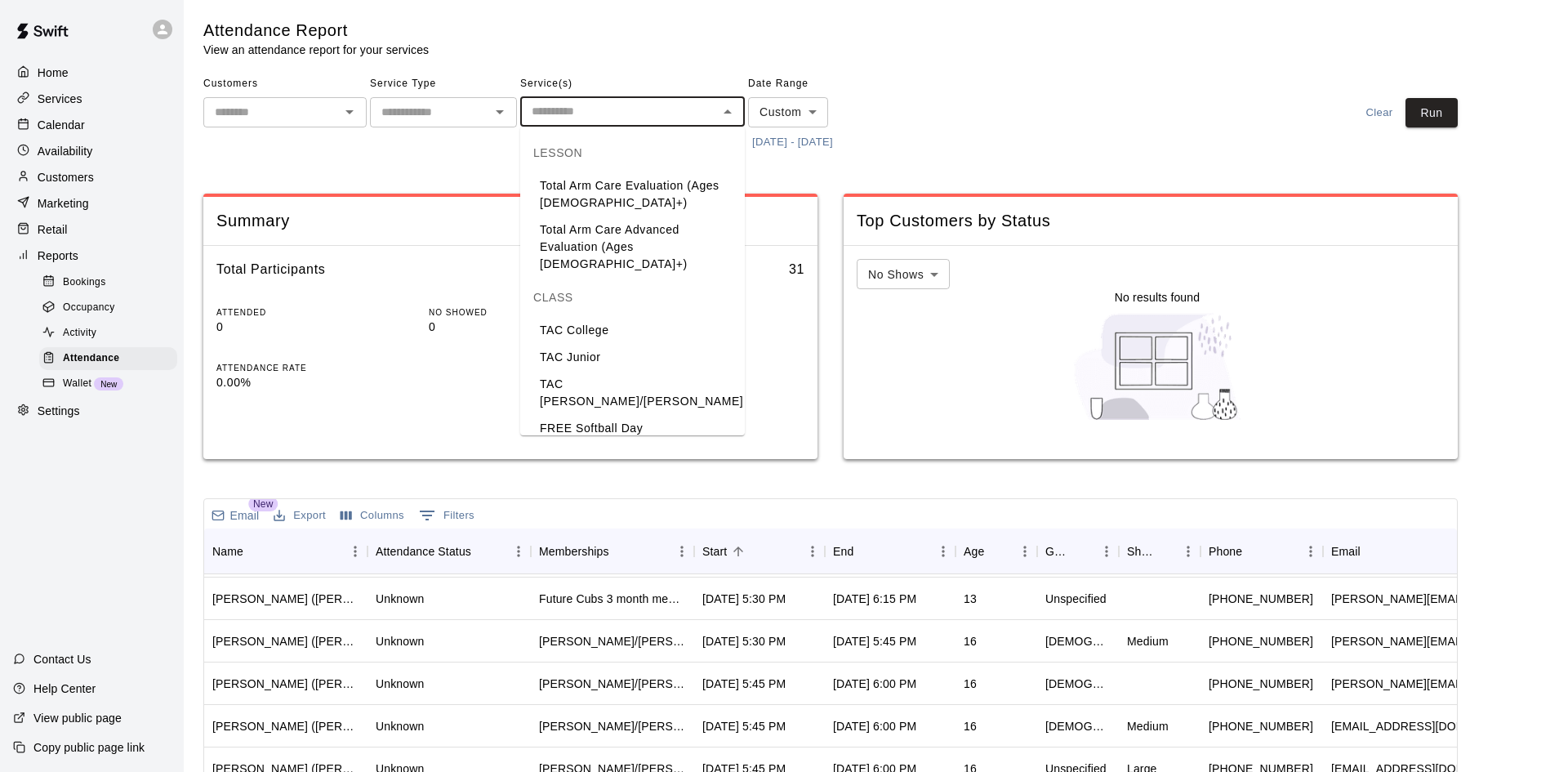
click at [600, 371] on li "TAC [PERSON_NAME]/[PERSON_NAME]" at bounding box center [633, 392] width 225 height 44
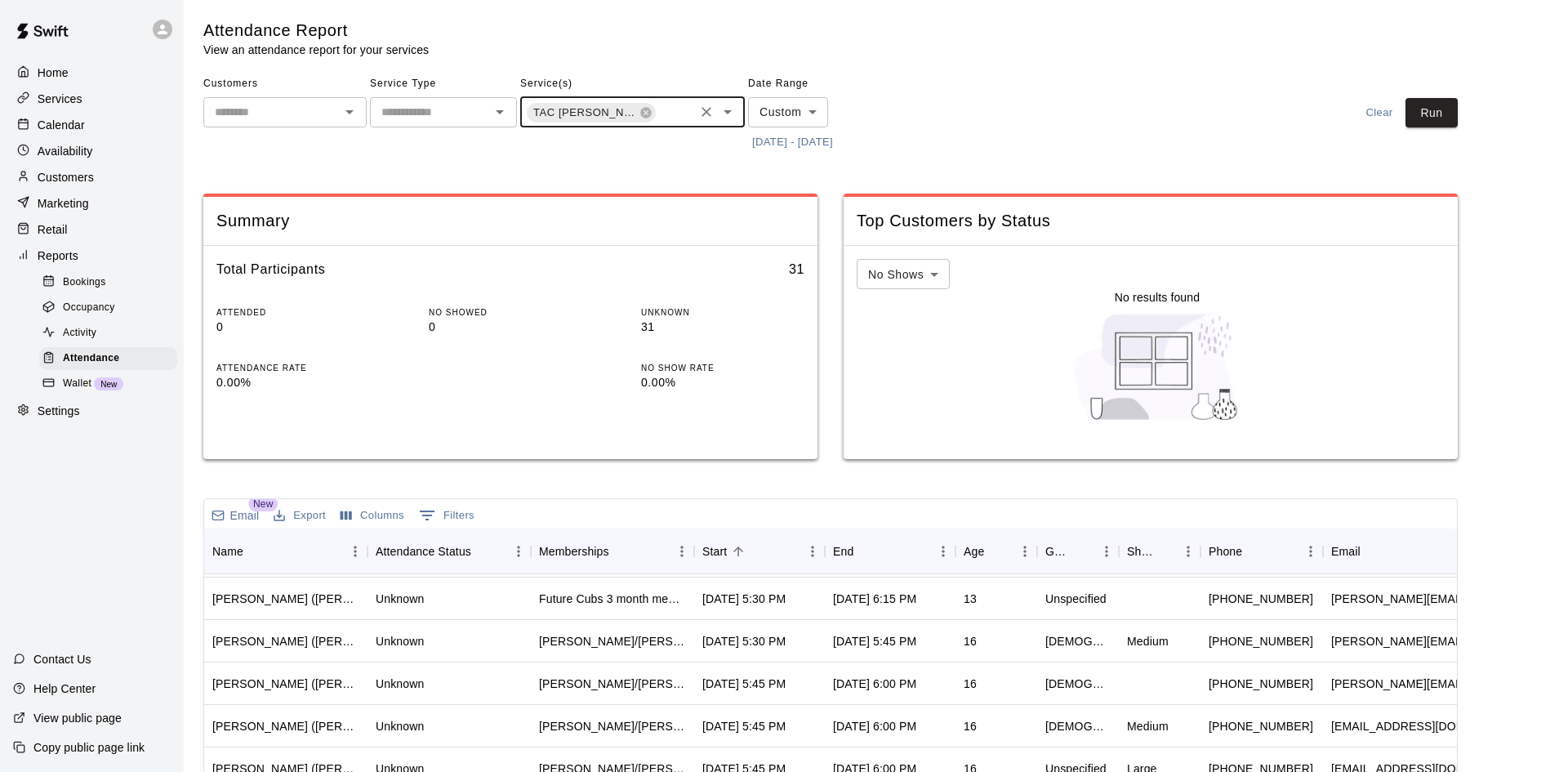
click at [727, 113] on icon "Open" at bounding box center [728, 112] width 8 height 4
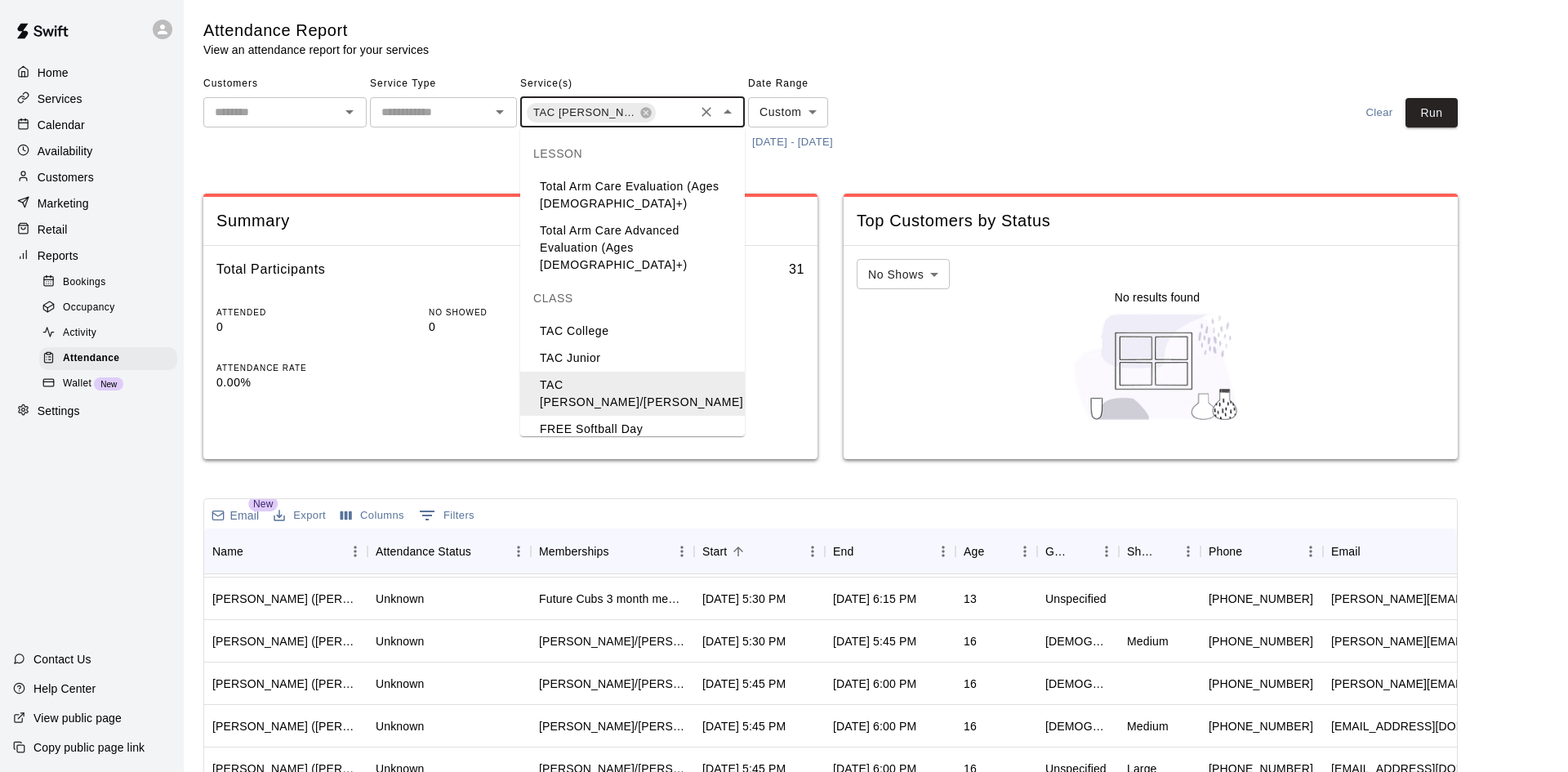
scroll to position [60, 0]
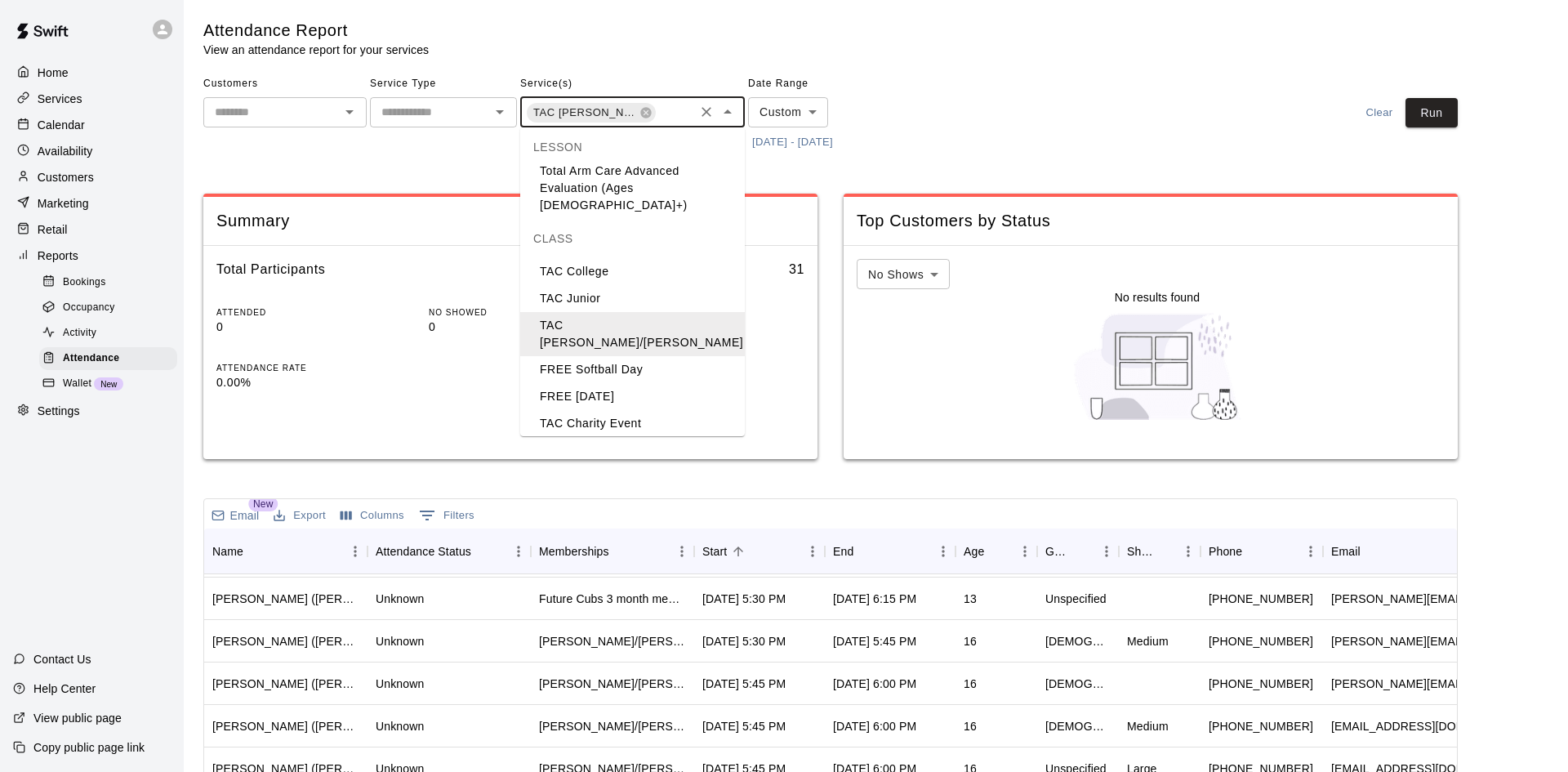
click at [600, 437] on li "TAC [PERSON_NAME]/[PERSON_NAME]" at bounding box center [633, 458] width 225 height 44
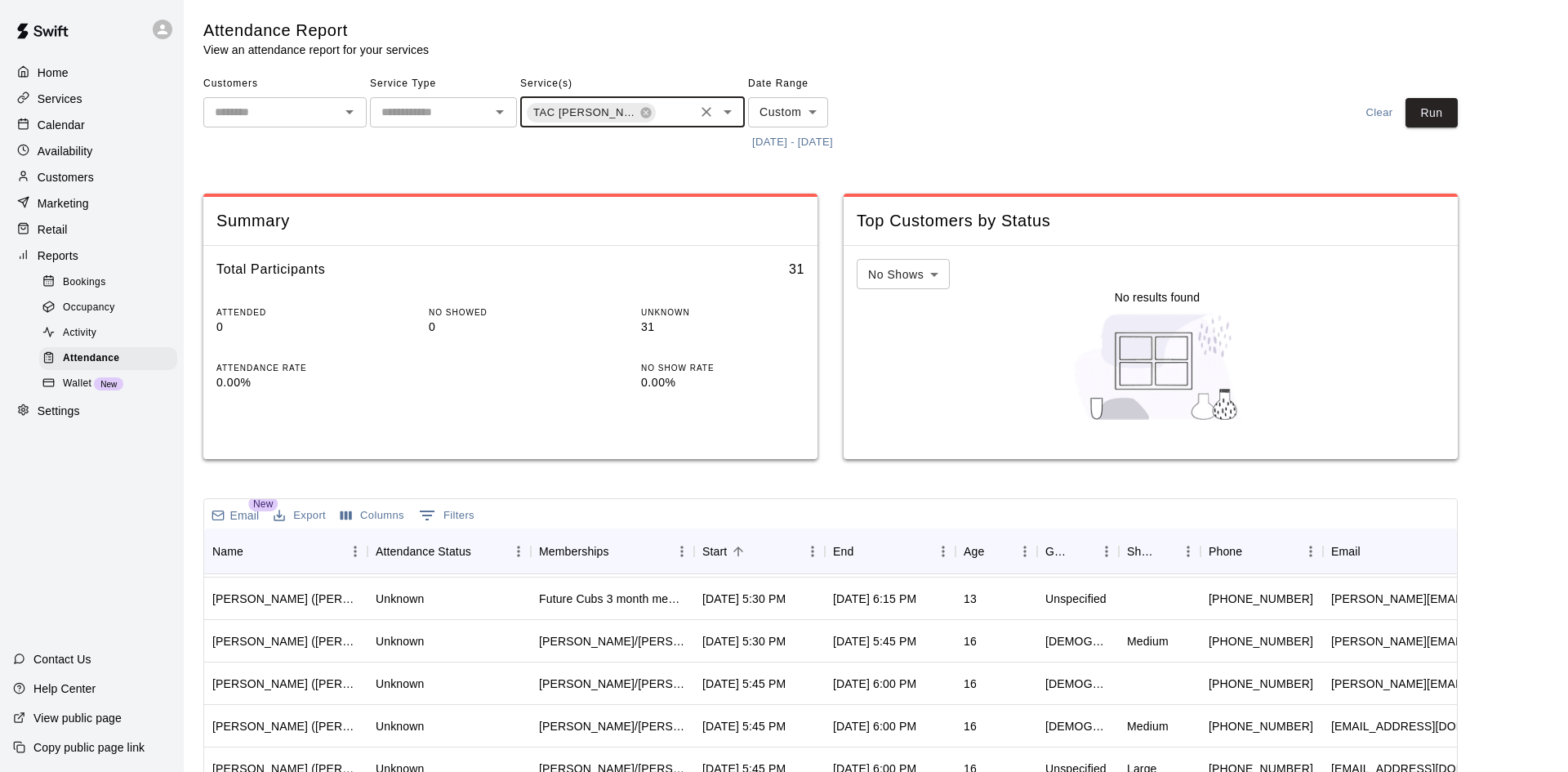
scroll to position [0, 76]
click at [1424, 116] on button "Run" at bounding box center [1431, 113] width 52 height 31
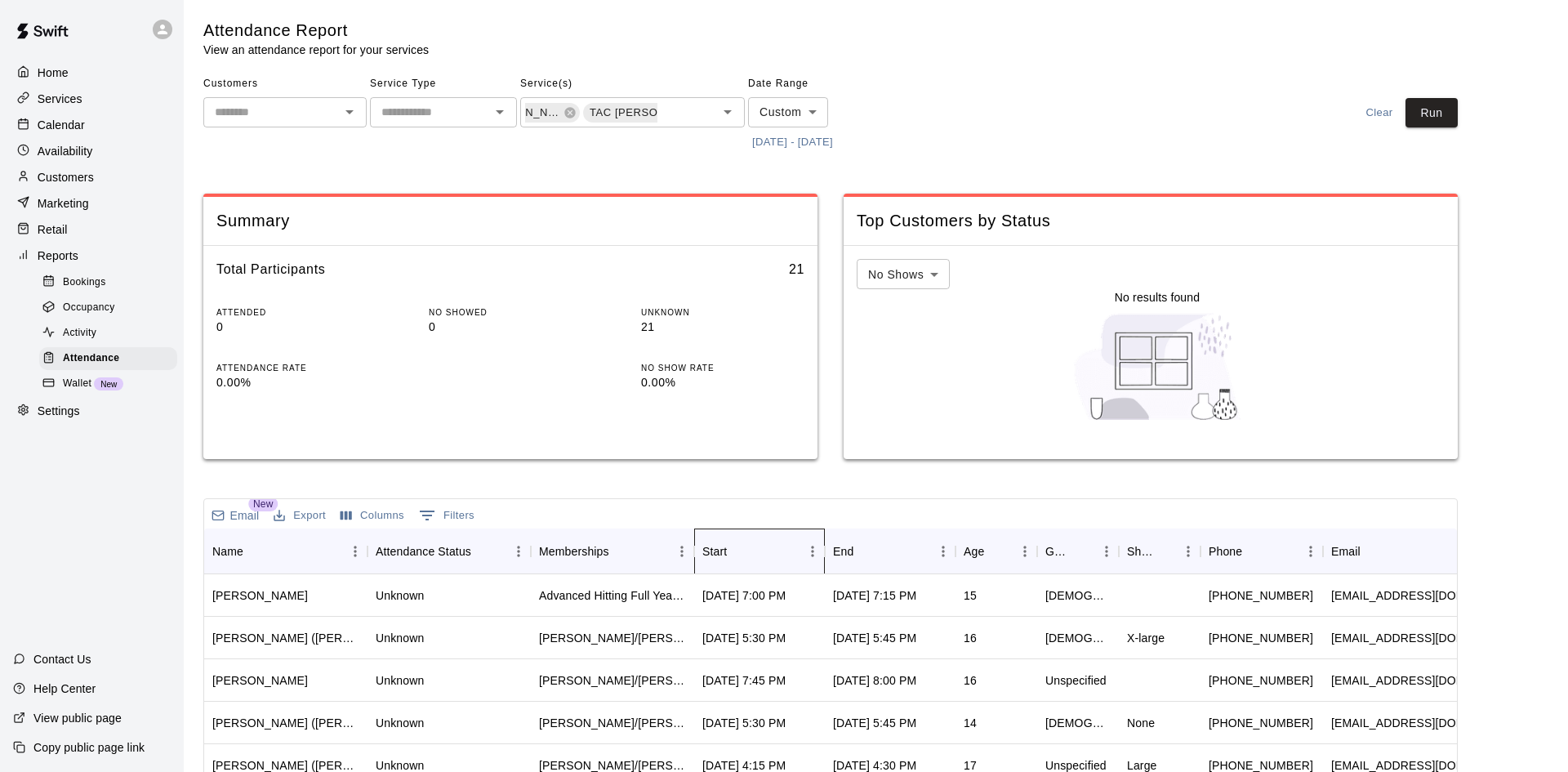
click at [781, 559] on div "Start" at bounding box center [751, 551] width 98 height 46
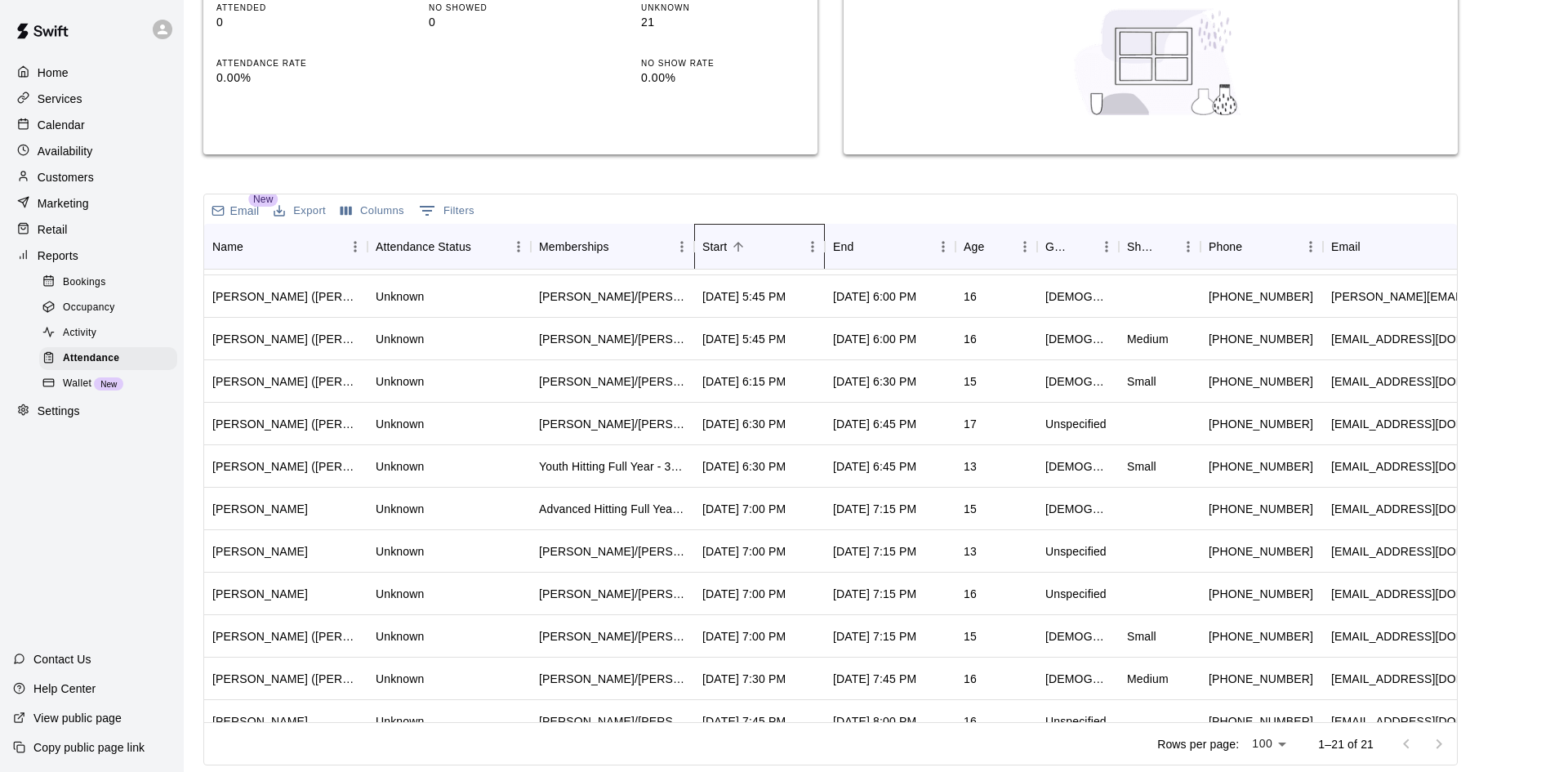
scroll to position [412, 0]
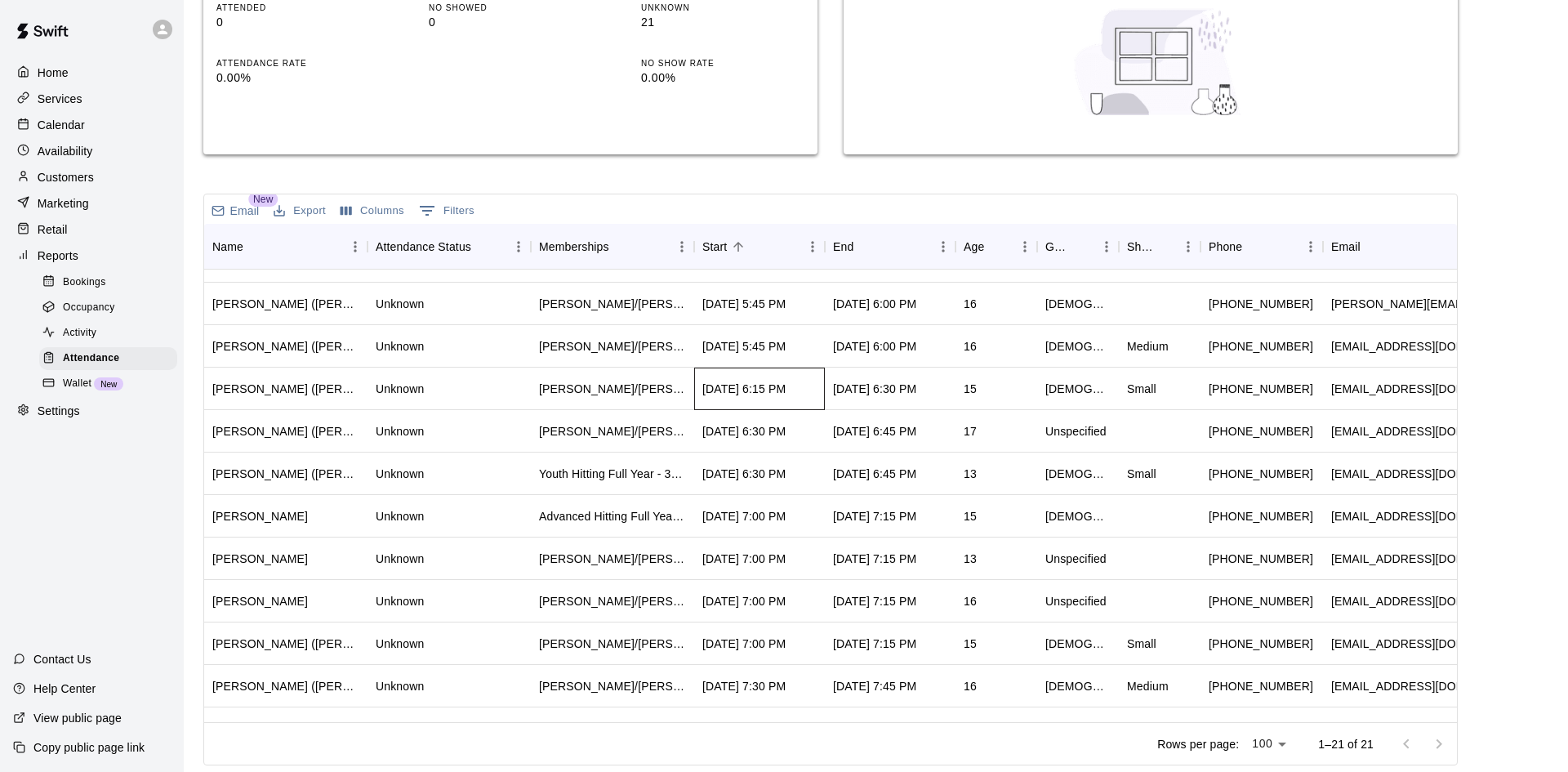
click at [735, 386] on div "Sep 15, 2025, 6:15 PM" at bounding box center [743, 389] width 84 height 17
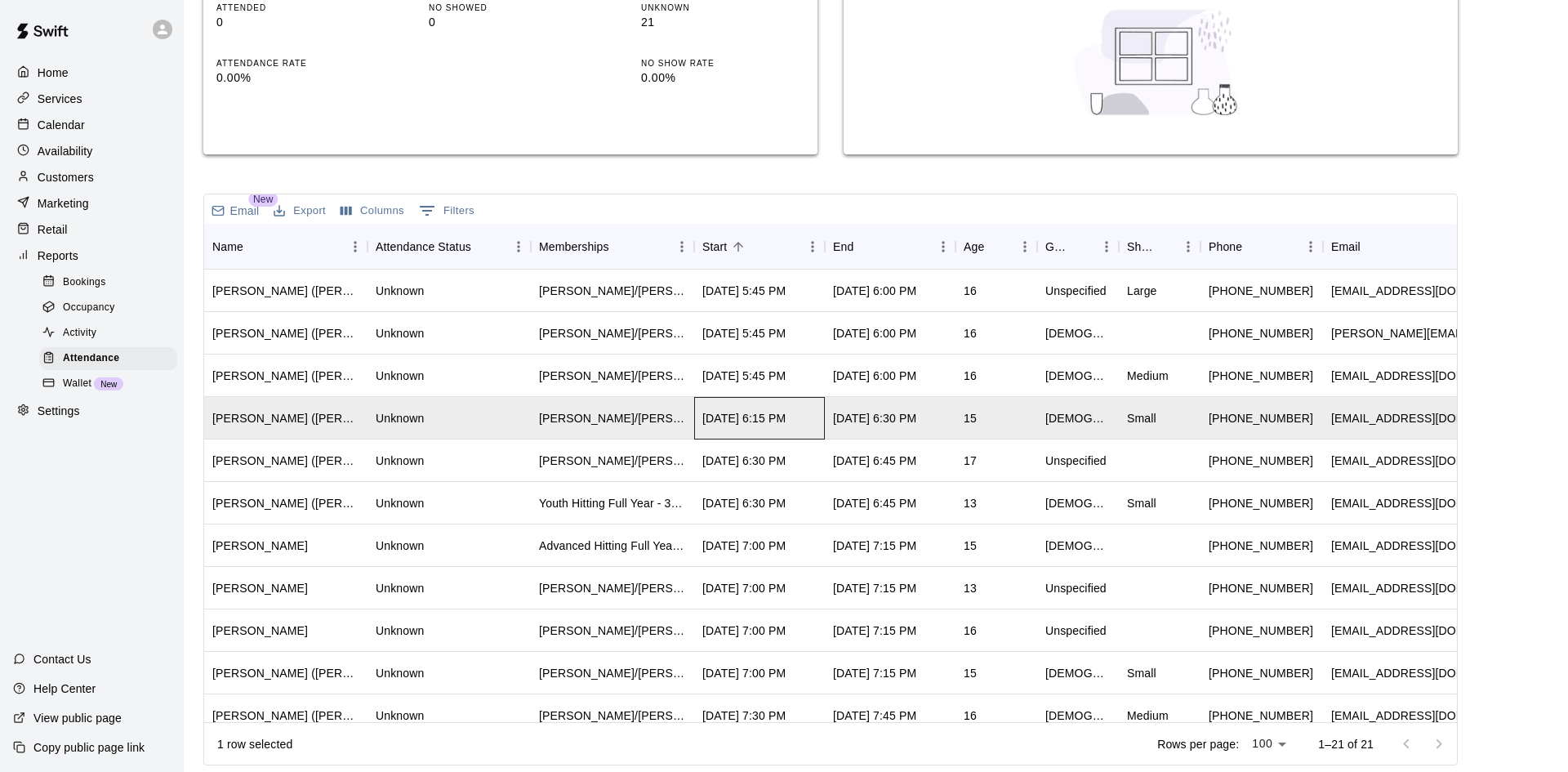
scroll to position [439, 0]
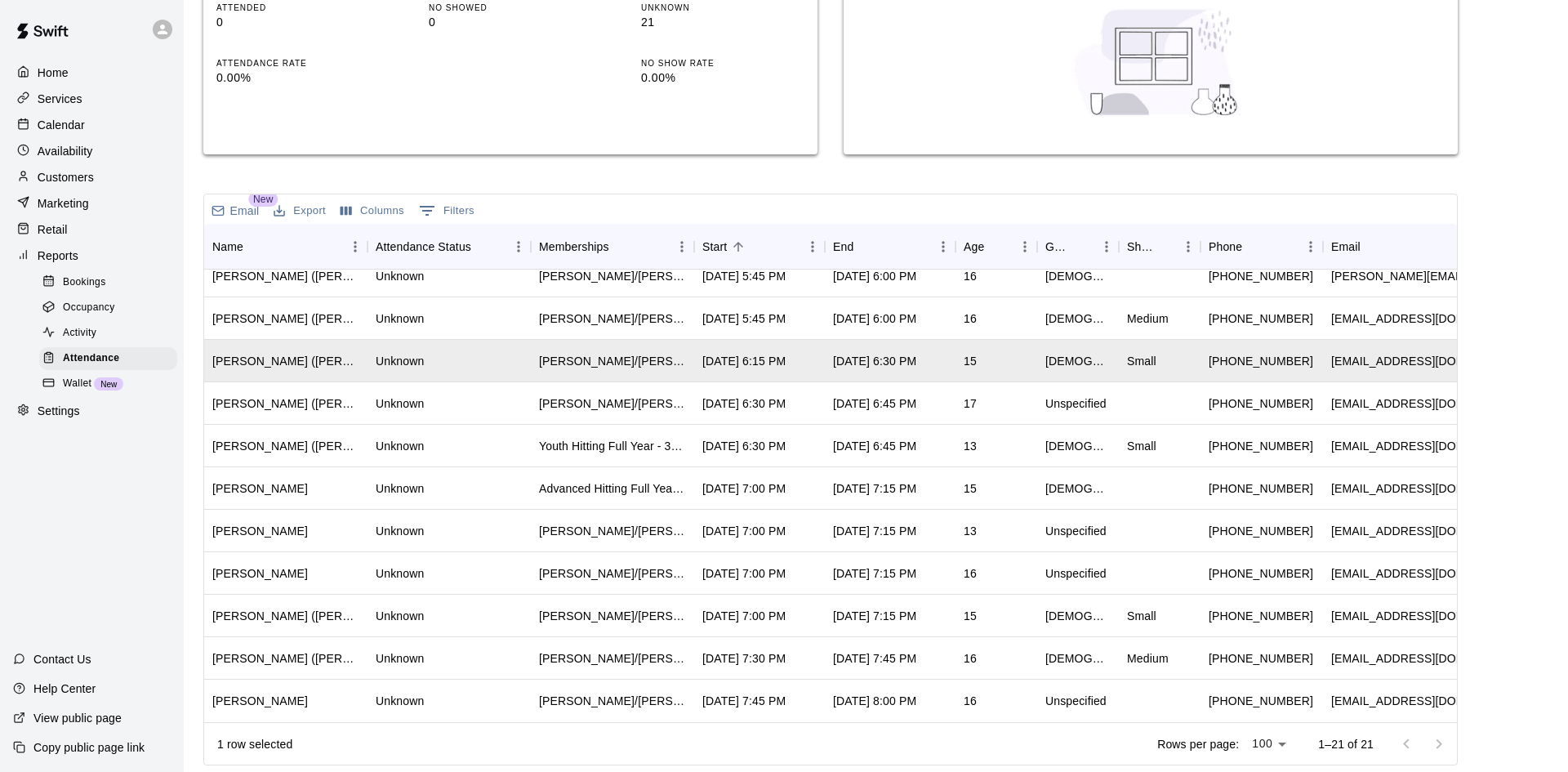
click at [55, 175] on p "Customers" at bounding box center [65, 177] width 56 height 17
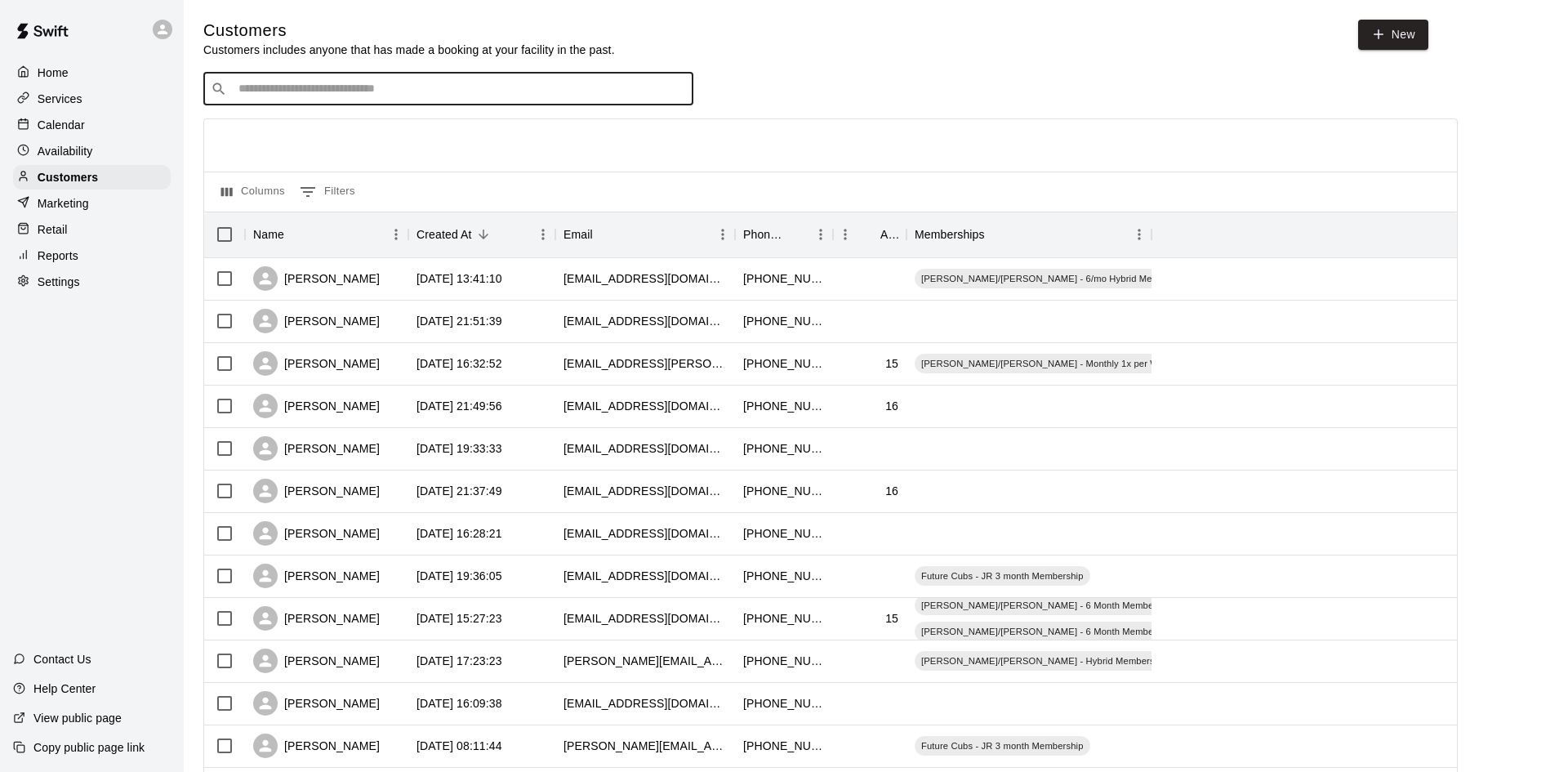
click at [418, 95] on input "Search customers by name or email" at bounding box center [459, 89] width 452 height 17
click at [47, 130] on p "Calendar" at bounding box center [60, 125] width 47 height 17
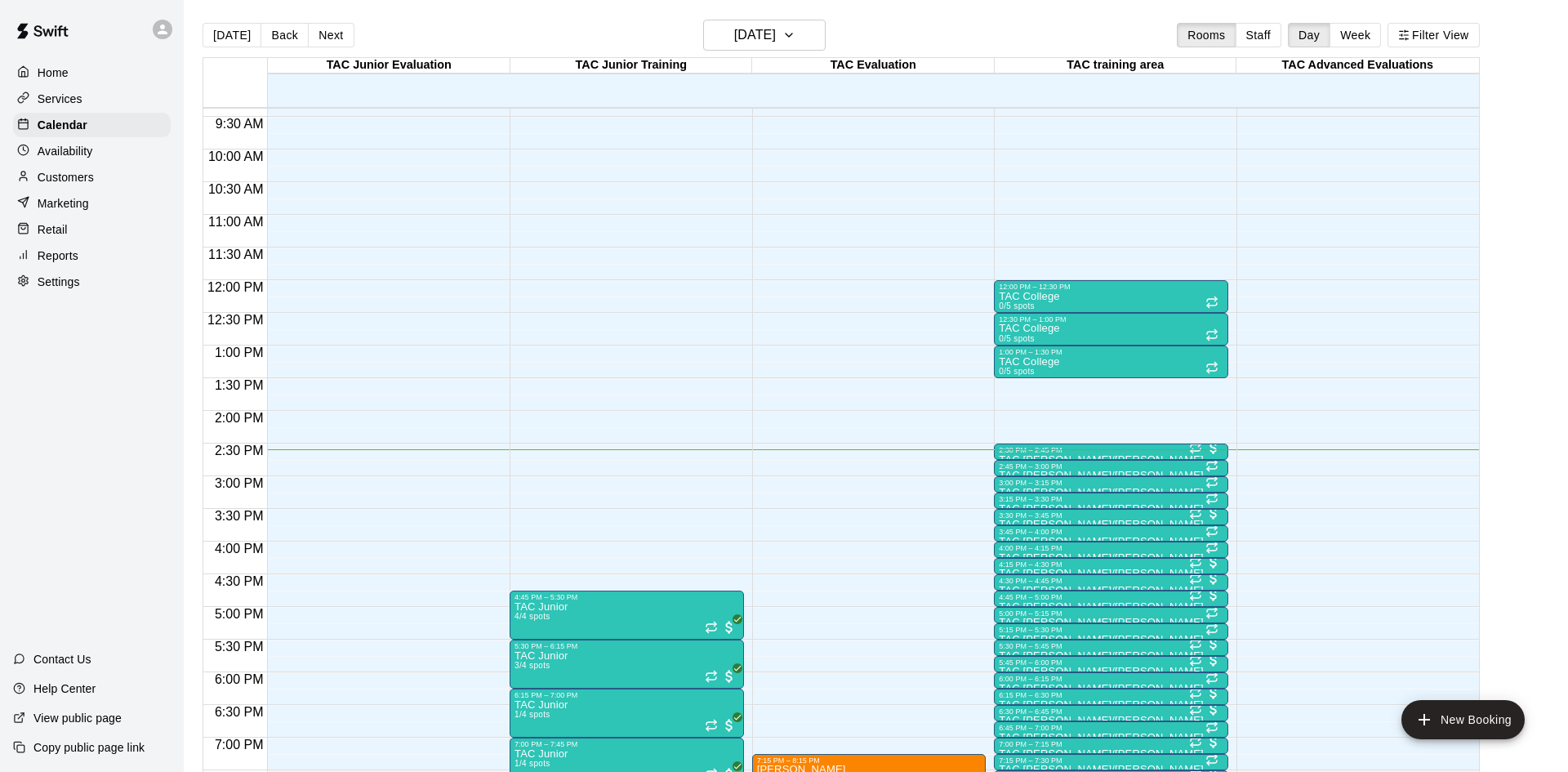
scroll to position [611, 0]
